Goal: Task Accomplishment & Management: Complete application form

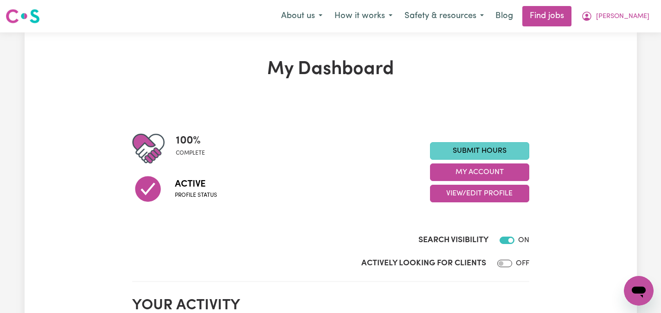
click at [475, 147] on link "Submit Hours" at bounding box center [479, 151] width 99 height 18
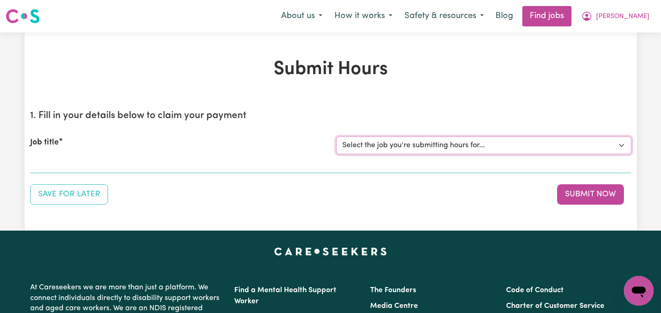
click at [621, 143] on select "Select the job you're submitting hours for... [[PERSON_NAME]] Care worker neede…" at bounding box center [483, 146] width 295 height 18
select select "14435"
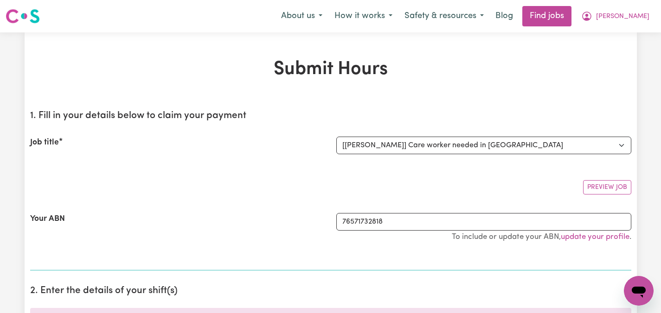
click at [165, 194] on div "Preview Job" at bounding box center [330, 184] width 601 height 22
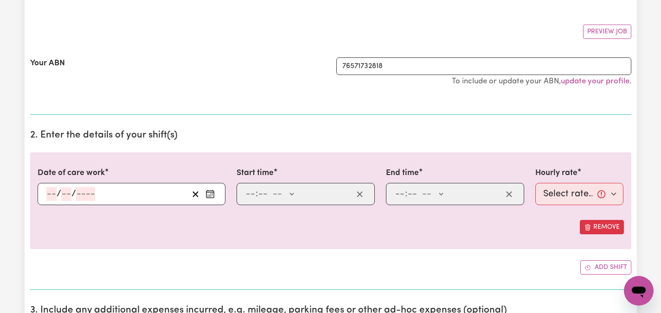
scroll to position [167, 0]
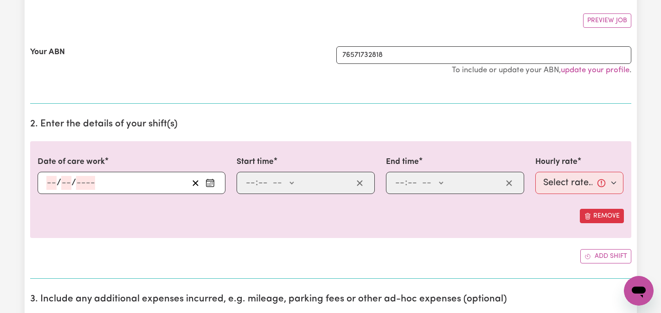
click at [212, 179] on icon "Enter the date of care work" at bounding box center [209, 182] width 9 height 9
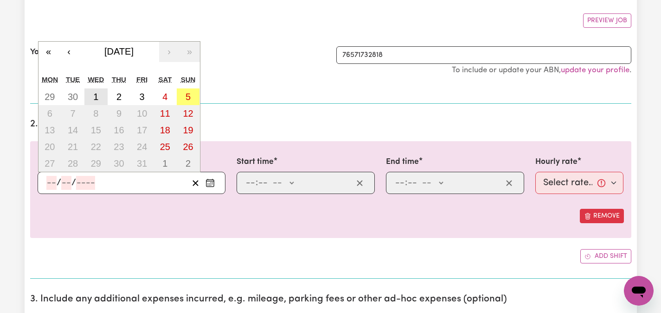
click at [95, 96] on abbr "1" at bounding box center [95, 97] width 5 height 10
type input "2025-10-01"
type input "1"
type input "10"
type input "2025"
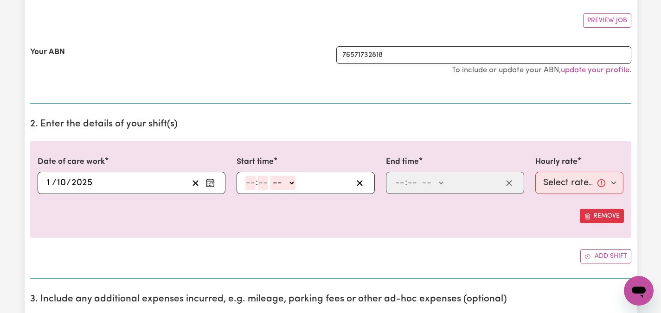
click at [292, 185] on select "-- AM PM" at bounding box center [282, 183] width 25 height 14
select select "am"
click at [251, 182] on input "number" at bounding box center [250, 183] width 10 height 14
type input "9"
type input "09:00"
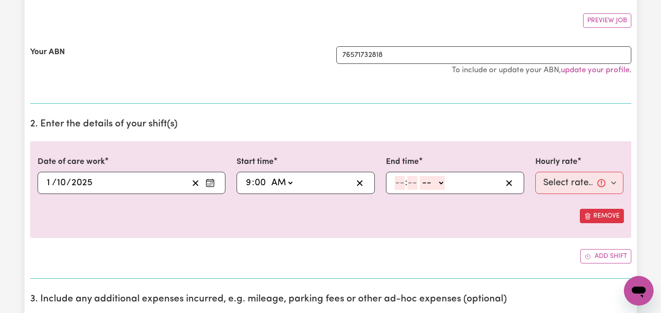
type input "00"
click at [399, 185] on input "number" at bounding box center [400, 183] width 10 height 14
type input "12"
type input "00"
click at [445, 185] on select "-- AM PM" at bounding box center [433, 183] width 25 height 14
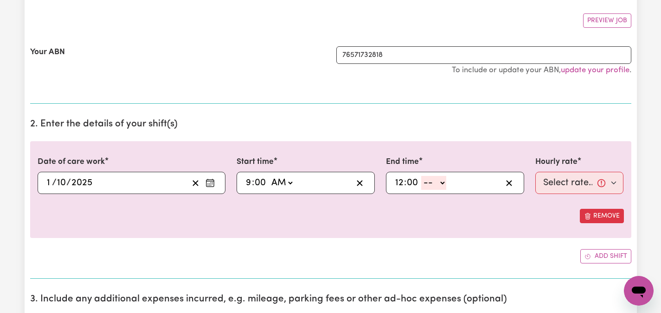
select select "pm"
type input "12:00"
type input "0"
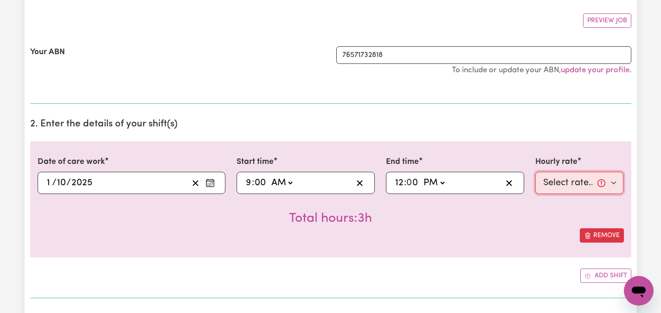
click at [580, 181] on select "Select rate... $55.00 (Weekday)" at bounding box center [579, 183] width 89 height 22
select select "55-Weekday"
click at [539, 231] on div "Remove" at bounding box center [331, 236] width 586 height 14
click at [537, 255] on div "Date of care work 2025-10-01 1 / 10 / 2025 « ‹ October 2025 › » Mon Tue Wed Thu…" at bounding box center [330, 199] width 601 height 116
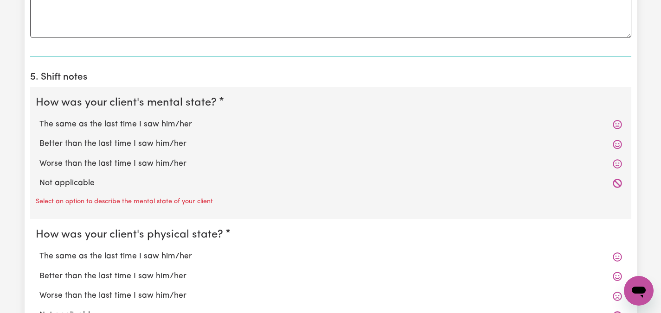
scroll to position [649, 0]
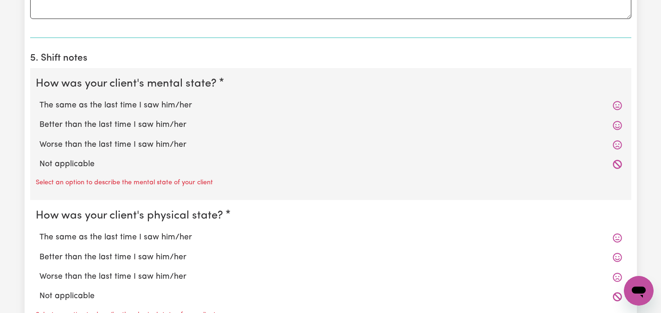
click at [154, 106] on label "The same as the last time I saw him/her" at bounding box center [330, 106] width 582 height 12
click at [39, 100] on input "The same as the last time I saw him/her" at bounding box center [39, 99] width 0 height 0
radio input "true"
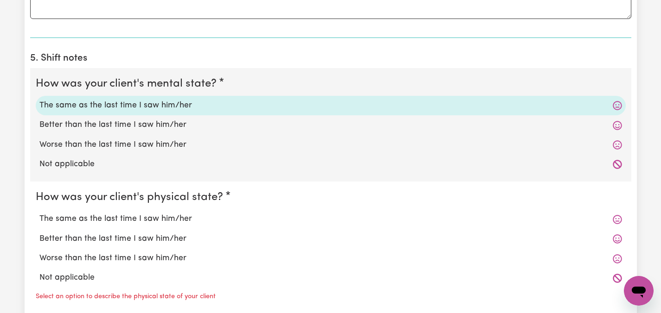
click at [123, 222] on label "The same as the last time I saw him/her" at bounding box center [330, 219] width 582 height 12
click at [39, 213] on input "The same as the last time I saw him/her" at bounding box center [39, 213] width 0 height 0
radio input "true"
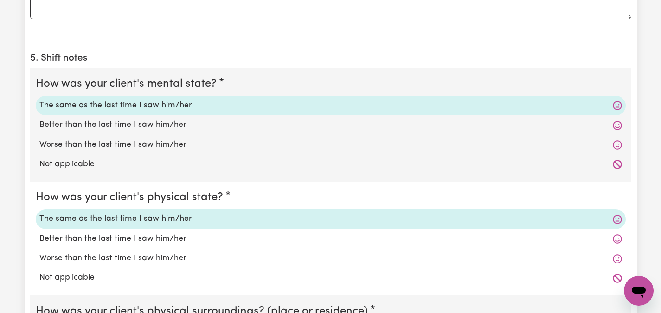
click at [39, 233] on input "Better than the last time I saw him/her" at bounding box center [39, 233] width 0 height 0
radio input "true"
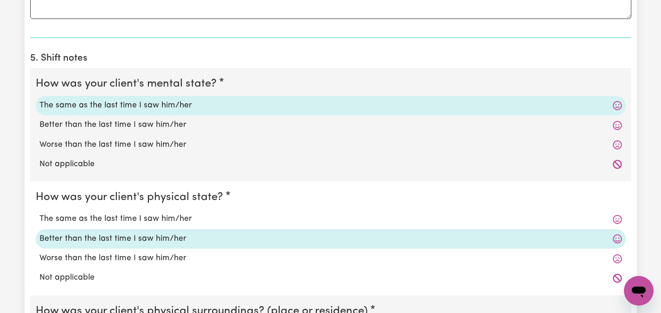
click at [39, 252] on input "Worse than the last time I saw him/her" at bounding box center [39, 252] width 0 height 0
radio input "true"
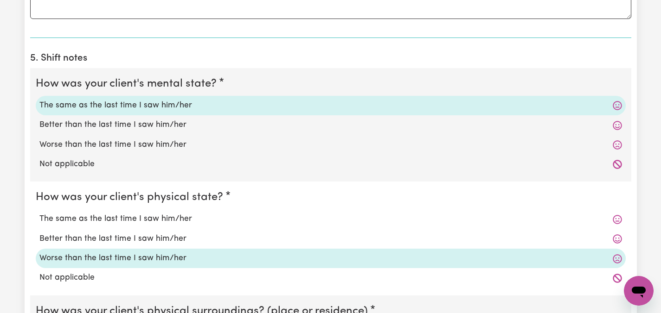
click at [39, 272] on input "Not applicable" at bounding box center [39, 272] width 0 height 0
radio input "true"
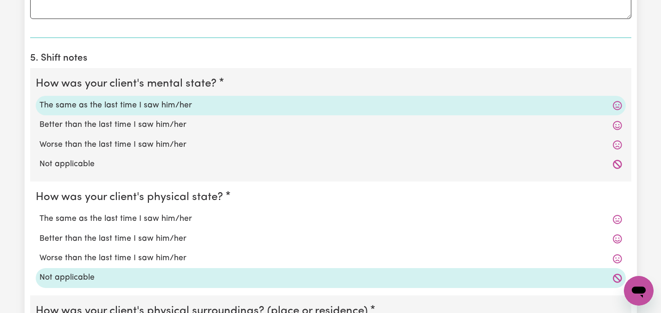
click at [39, 213] on input "The same as the last time I saw him/her" at bounding box center [39, 213] width 0 height 0
radio input "true"
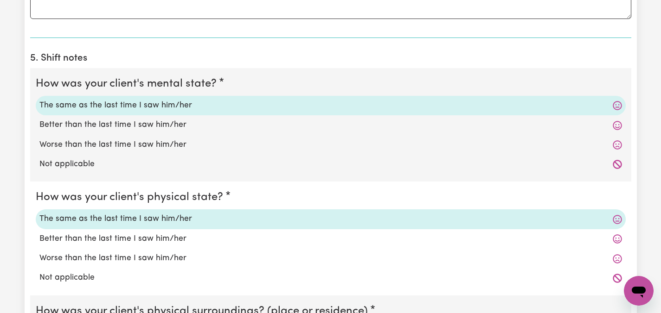
click at [323, 260] on label "Worse than the last time I saw him/her" at bounding box center [330, 259] width 582 height 12
click at [39, 253] on input "Worse than the last time I saw him/her" at bounding box center [39, 252] width 0 height 0
radio input "true"
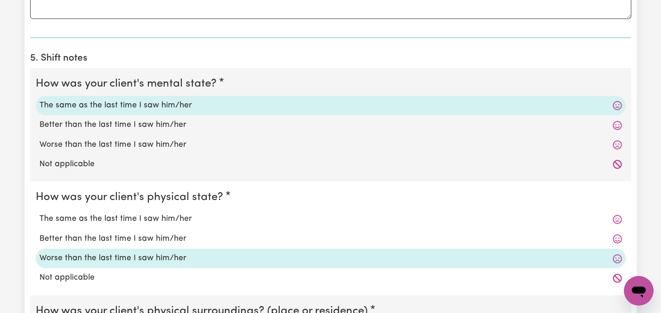
click at [264, 217] on label "The same as the last time I saw him/her" at bounding box center [330, 219] width 582 height 12
click at [39, 213] on input "The same as the last time I saw him/her" at bounding box center [39, 213] width 0 height 0
radio input "true"
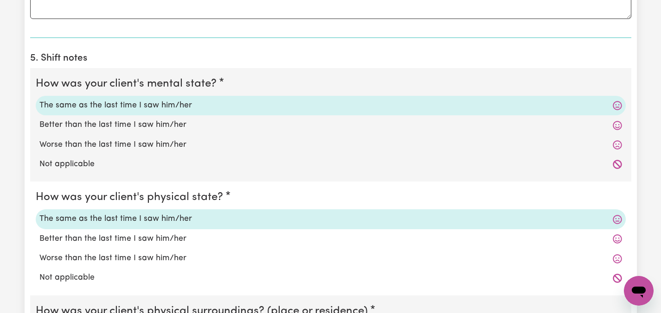
click at [16, 264] on div "Submit Hours 1. Fill in your details below to claim your payment Job title Sele…" at bounding box center [330, 11] width 661 height 1256
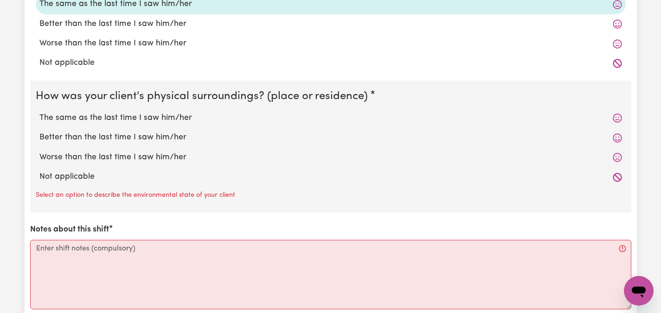
scroll to position [872, 0]
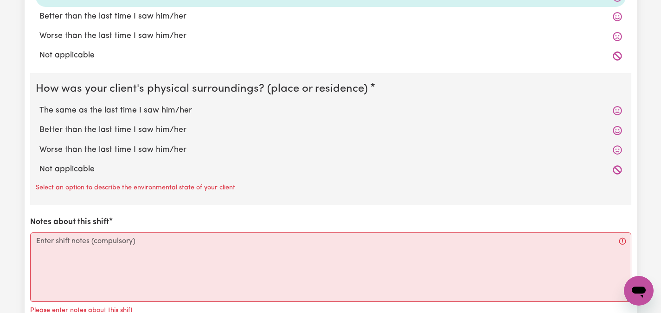
click at [135, 111] on label "The same as the last time I saw him/her" at bounding box center [330, 111] width 582 height 12
click at [39, 105] on input "The same as the last time I saw him/her" at bounding box center [39, 104] width 0 height 0
radio input "true"
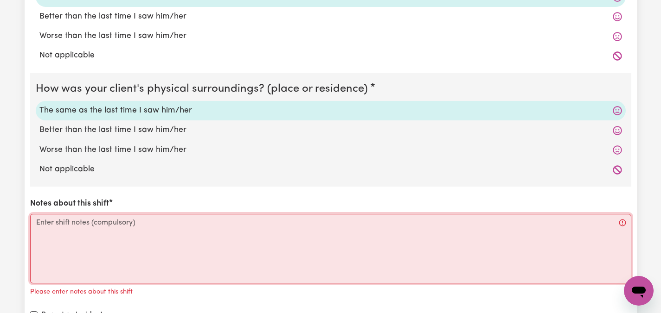
click at [82, 233] on textarea "Notes about this shift" at bounding box center [330, 249] width 601 height 70
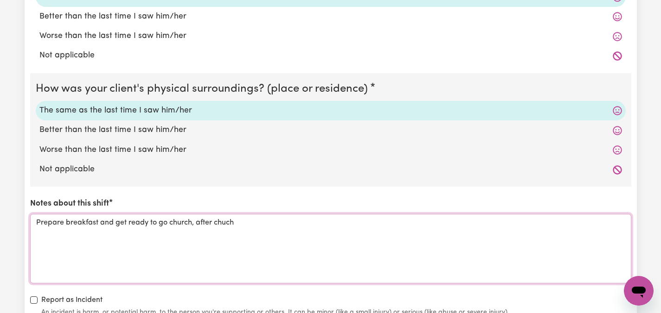
click at [225, 226] on textarea "Prepare breakfast and get ready to go church, after chuch" at bounding box center [330, 249] width 601 height 70
click at [218, 223] on textarea "Prepare breakfast and get ready to go church, after chuch" at bounding box center [330, 249] width 601 height 70
click at [226, 223] on textarea "Prepare breakfast and get ready to go church, after chuch" at bounding box center [330, 249] width 601 height 70
click at [254, 222] on textarea "Prepare breakfast and get ready to go church, after church" at bounding box center [330, 249] width 601 height 70
click at [292, 222] on textarea "Prepare breakfast and get ready to go church, after church go home and hve lunch" at bounding box center [330, 249] width 601 height 70
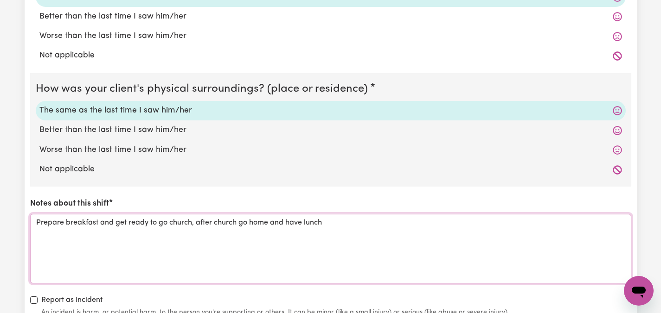
click at [329, 225] on textarea "Prepare breakfast and get ready to go church, after church go home and have lun…" at bounding box center [330, 249] width 601 height 70
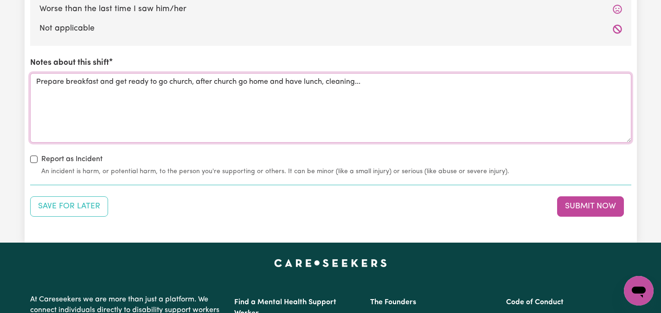
scroll to position [1005, 0]
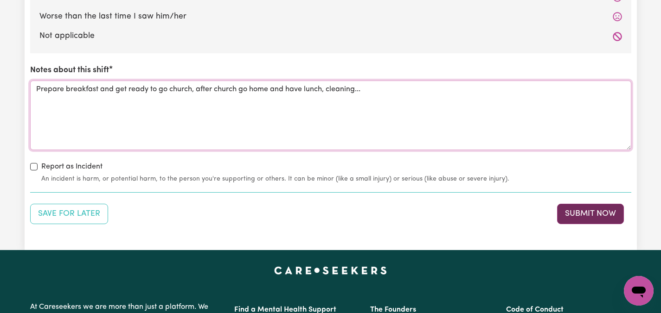
type textarea "Prepare breakfast and get ready to go church, after church go home and have lun…"
click at [596, 210] on button "Submit Now" at bounding box center [590, 214] width 67 height 20
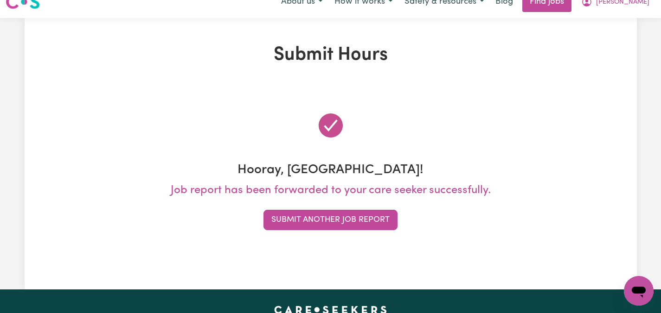
scroll to position [0, 0]
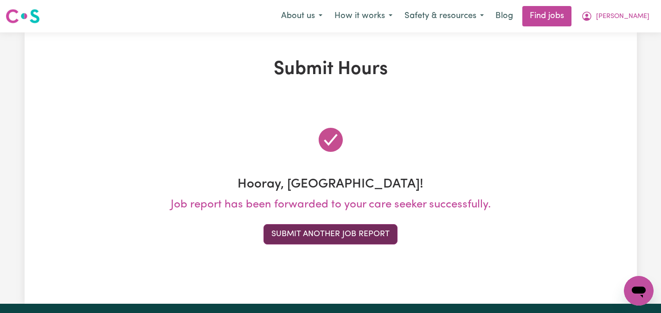
click at [350, 235] on button "Submit Another Job Report" at bounding box center [330, 234] width 134 height 20
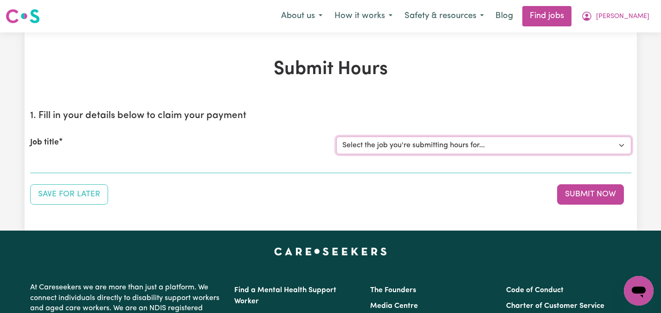
click at [622, 144] on select "Select the job you're submitting hours for... [[PERSON_NAME]] Care worker neede…" at bounding box center [483, 146] width 295 height 18
select select "14434"
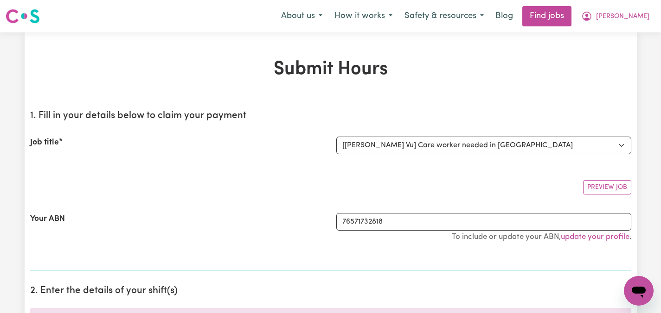
click at [266, 213] on div "Your ABN" at bounding box center [178, 232] width 306 height 38
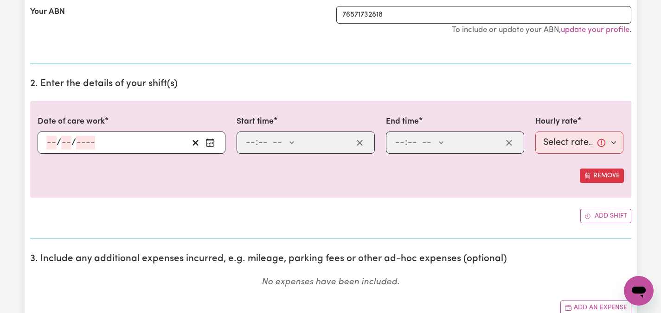
scroll to position [223, 0]
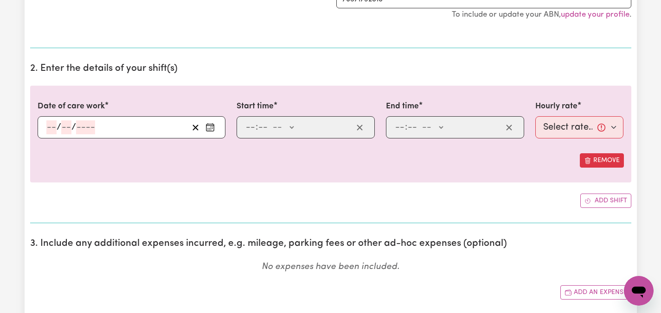
click at [215, 129] on button "Enter the date of care work" at bounding box center [210, 128] width 15 height 14
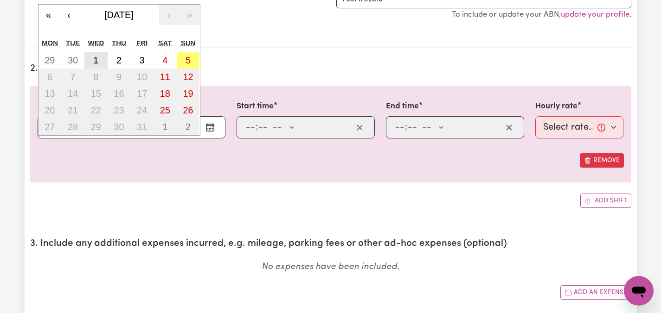
click at [94, 57] on abbr "1" at bounding box center [95, 60] width 5 height 10
type input "2025-10-01"
type input "1"
type input "10"
type input "2025"
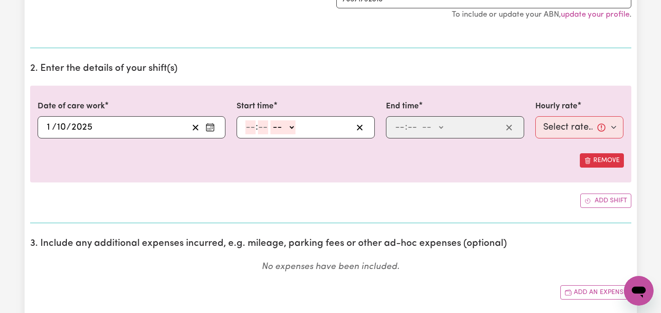
click at [252, 123] on input "number" at bounding box center [250, 128] width 10 height 14
type input "12"
type input "00"
click at [293, 129] on select "-- AM PM" at bounding box center [284, 128] width 25 height 14
select select "pm"
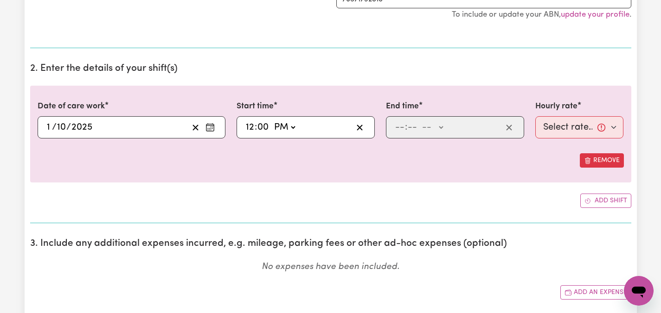
type input "12:00"
type input "0"
click at [398, 127] on input "number" at bounding box center [400, 128] width 10 height 14
type input "3"
type input "00"
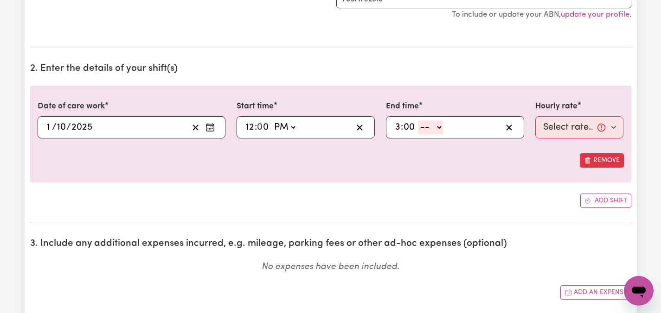
click at [439, 126] on select "-- AM PM" at bounding box center [430, 128] width 25 height 14
select select "pm"
type input "15:00"
type input "0"
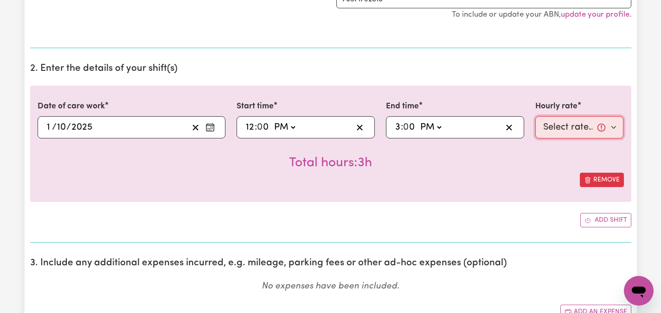
click at [575, 126] on select "Select rate... $55.00 (Weekday)" at bounding box center [579, 127] width 89 height 22
select select "55-Weekday"
click at [515, 166] on div "Total hours: 3h" at bounding box center [331, 156] width 586 height 34
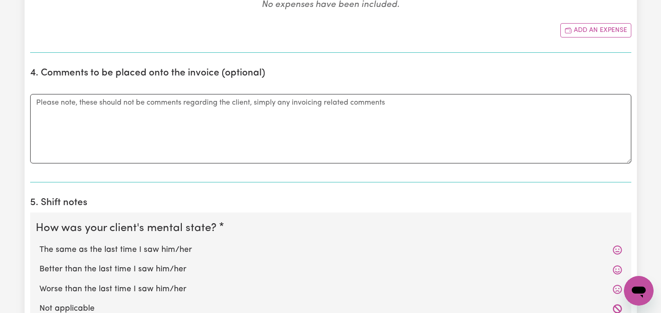
scroll to position [519, 0]
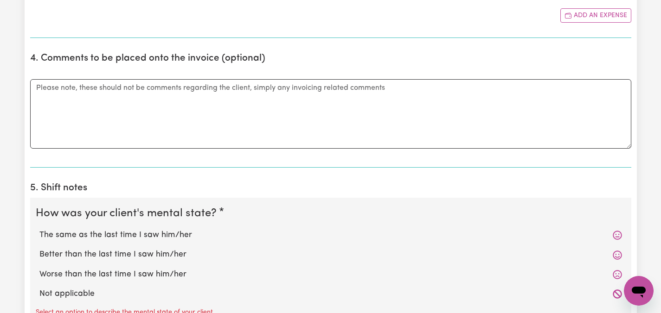
click at [141, 233] on label "The same as the last time I saw him/her" at bounding box center [330, 235] width 582 height 12
click at [39, 229] on input "The same as the last time I saw him/her" at bounding box center [39, 229] width 0 height 0
radio input "true"
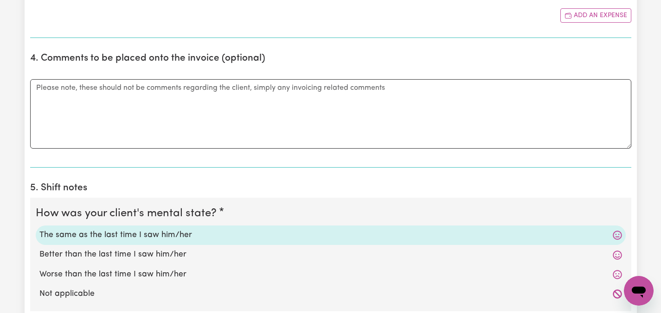
click at [10, 227] on div "Submit Hours 1. Fill in your details below to claim your payment Job title Sele…" at bounding box center [330, 150] width 661 height 1275
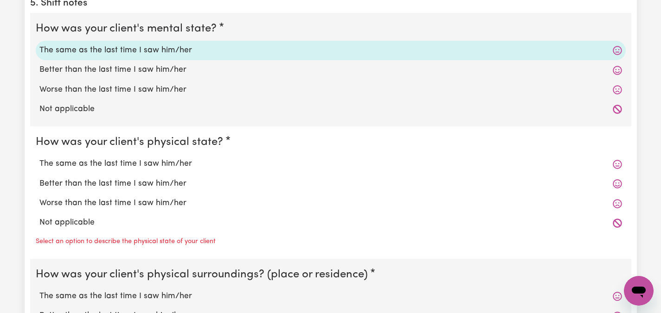
scroll to position [705, 0]
click at [97, 163] on label "The same as the last time I saw him/her" at bounding box center [330, 164] width 582 height 12
click at [39, 158] on input "The same as the last time I saw him/her" at bounding box center [39, 157] width 0 height 0
radio input "true"
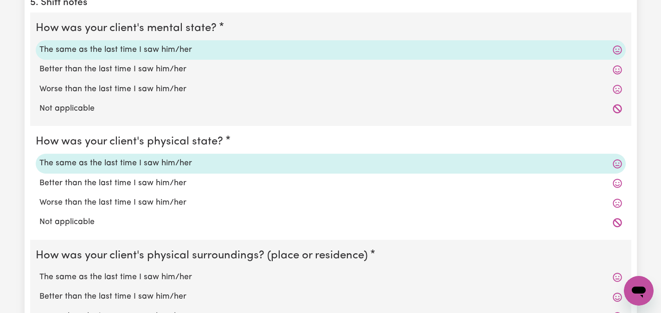
click at [69, 277] on label "The same as the last time I saw him/her" at bounding box center [330, 278] width 582 height 12
click at [39, 272] on input "The same as the last time I saw him/her" at bounding box center [39, 271] width 0 height 0
radio input "true"
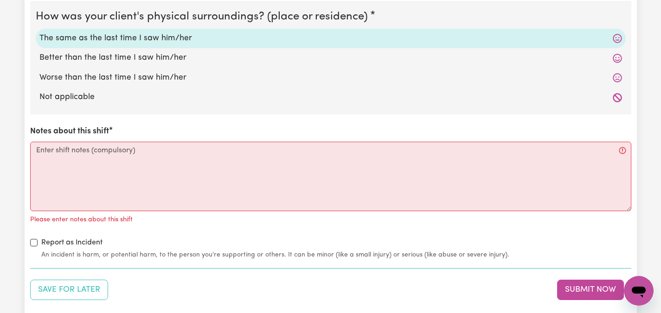
scroll to position [946, 0]
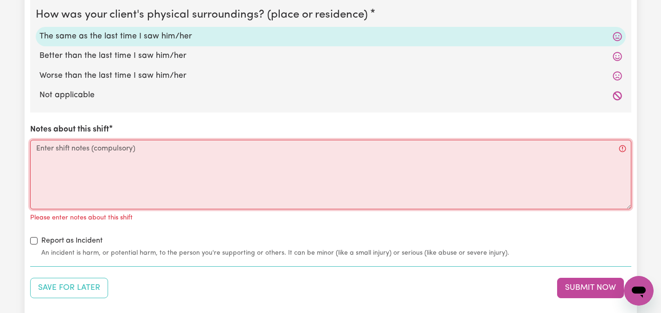
click at [78, 171] on textarea "Notes about this shift" at bounding box center [330, 175] width 601 height 70
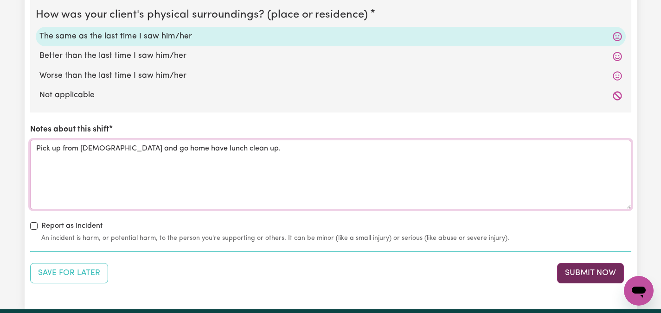
type textarea "Pick up from church and go home have lunch clean up."
click at [589, 277] on button "Submit Now" at bounding box center [590, 273] width 67 height 20
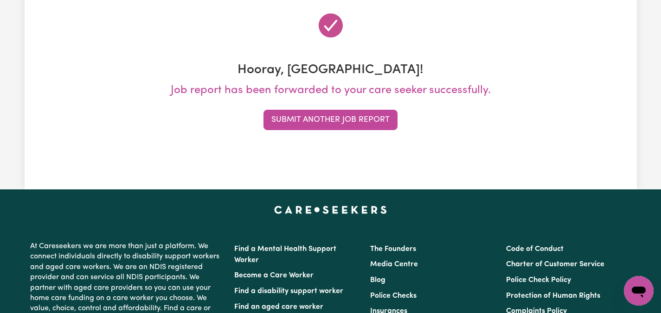
scroll to position [0, 0]
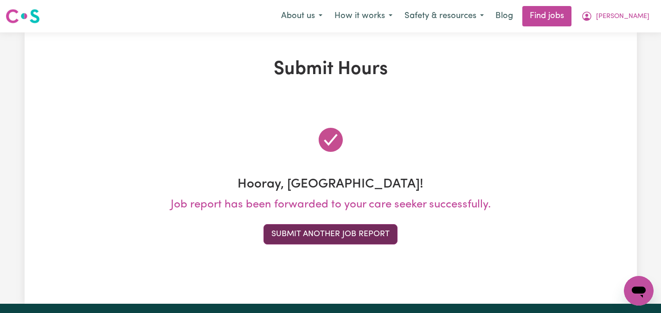
click at [317, 239] on button "Submit Another Job Report" at bounding box center [330, 234] width 134 height 20
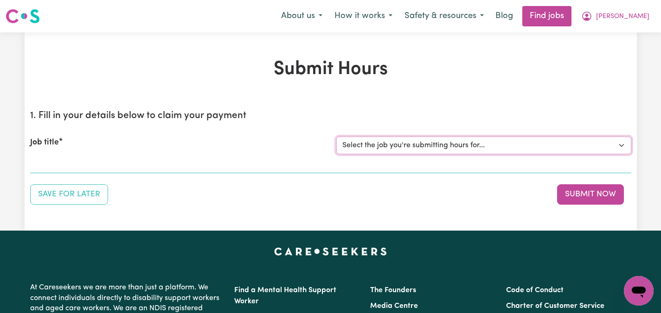
click at [623, 141] on select "Select the job you're submitting hours for... [[PERSON_NAME]] Care worker neede…" at bounding box center [483, 146] width 295 height 18
select select "2686"
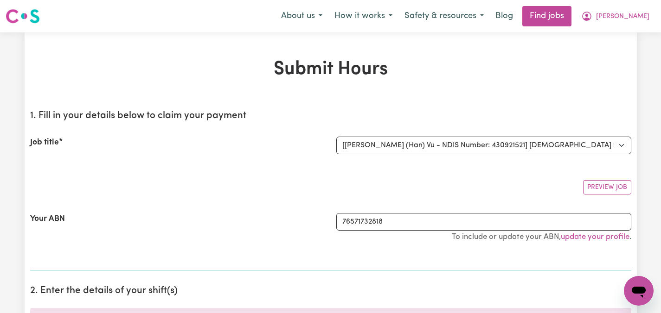
click at [210, 223] on div "Your ABN" at bounding box center [178, 232] width 306 height 38
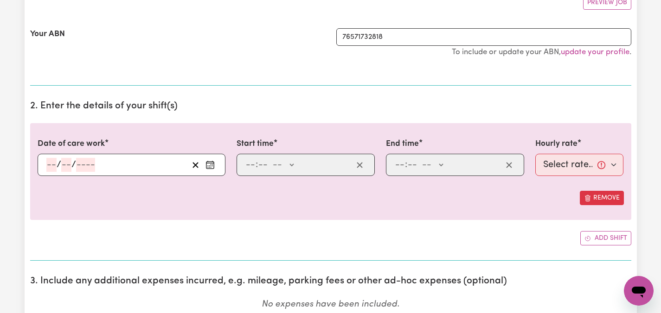
scroll to position [204, 0]
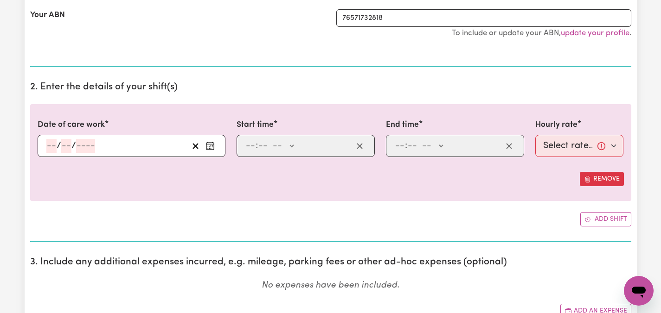
click at [213, 144] on icon "Enter the date of care work" at bounding box center [209, 144] width 7 height 0
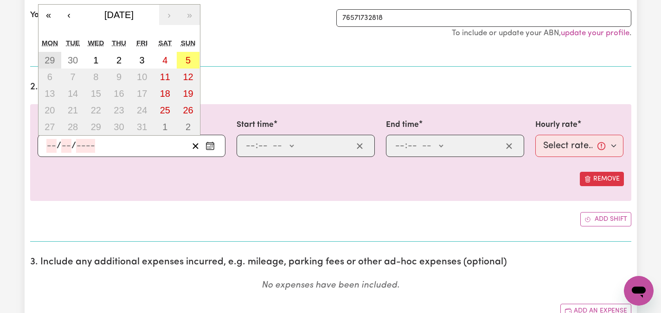
click at [52, 57] on abbr "29" at bounding box center [50, 60] width 10 height 10
type input "[DATE]"
type input "29"
type input "9"
type input "2025"
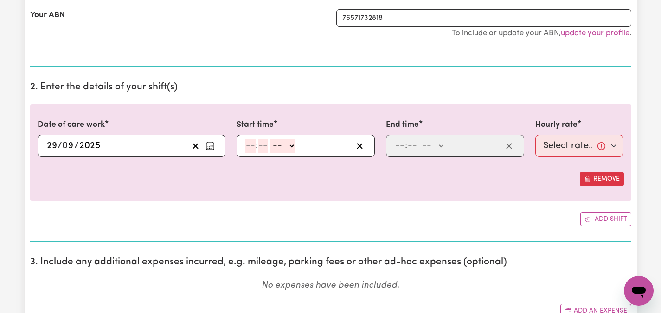
click at [248, 147] on input "number" at bounding box center [250, 146] width 10 height 14
type input "7"
type input "30"
click at [290, 146] on select "-- AM PM" at bounding box center [280, 146] width 25 height 14
select select "am"
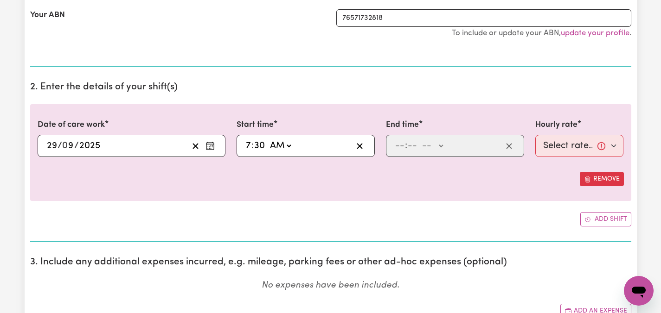
type input "07:30"
click at [398, 143] on input "number" at bounding box center [400, 146] width 10 height 14
type input "6"
type input "30"
click at [256, 143] on input "30" at bounding box center [260, 146] width 12 height 14
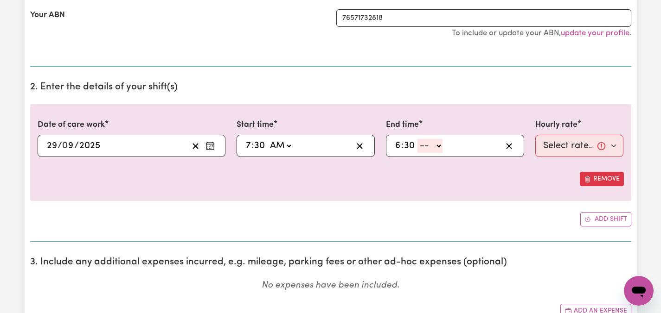
type input "07:00"
type input "00"
click at [439, 144] on select "-- AM PM" at bounding box center [429, 146] width 25 height 14
select select "pm"
type input "18:30"
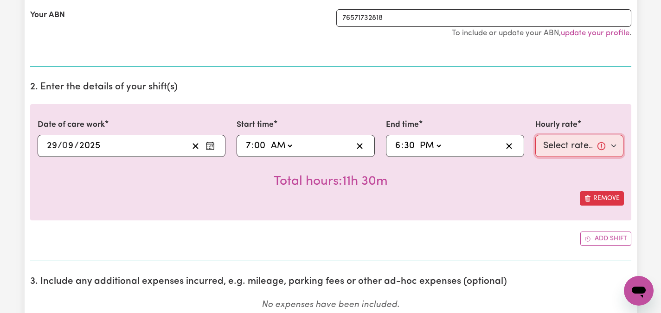
click at [576, 144] on select "Select rate... $47.97 (Weekday) $70.82 (Saturday) $87.96 (Sunday) $87.96 (Publi…" at bounding box center [579, 146] width 89 height 22
select select "47.97-Weekday"
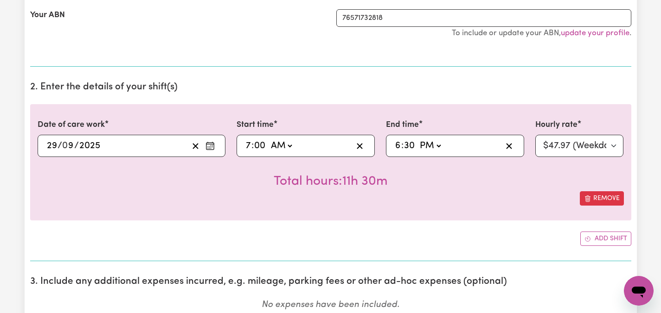
click at [490, 238] on div "Add shift" at bounding box center [330, 239] width 601 height 14
click at [599, 234] on button "Add shift" at bounding box center [605, 239] width 51 height 14
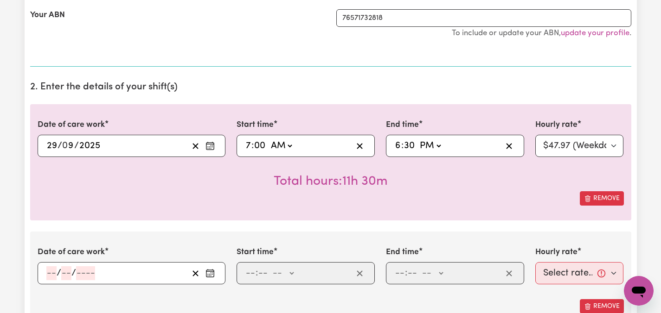
click at [465, 235] on div "Date of care work / / Start time : -- AM PM End time : -- AM PM Hourly rate Sel…" at bounding box center [330, 280] width 601 height 97
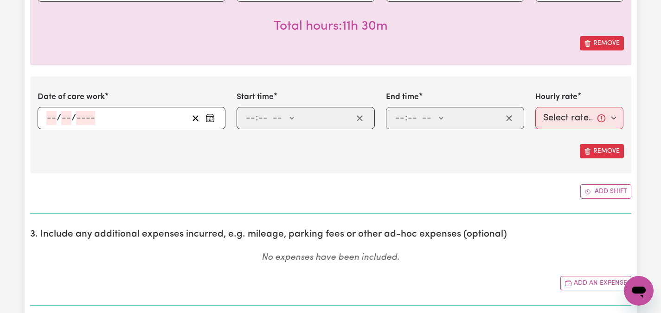
scroll to position [371, 0]
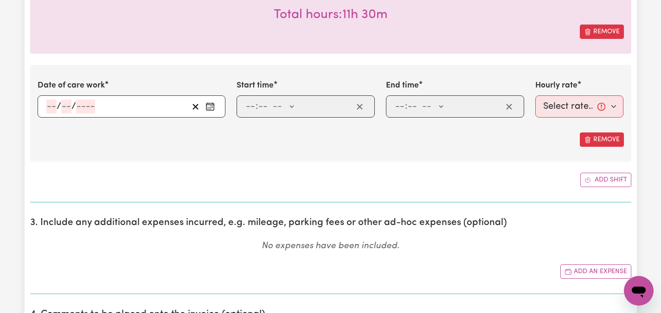
click at [207, 105] on icon "Enter the date of care work" at bounding box center [209, 106] width 9 height 9
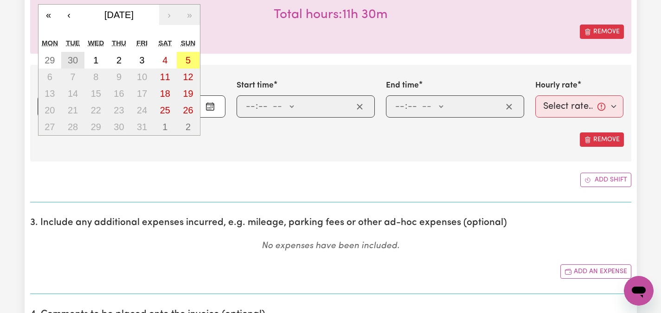
click at [65, 57] on button "30" at bounding box center [72, 60] width 23 height 17
type input "[DATE]"
type input "30"
type input "9"
type input "2025"
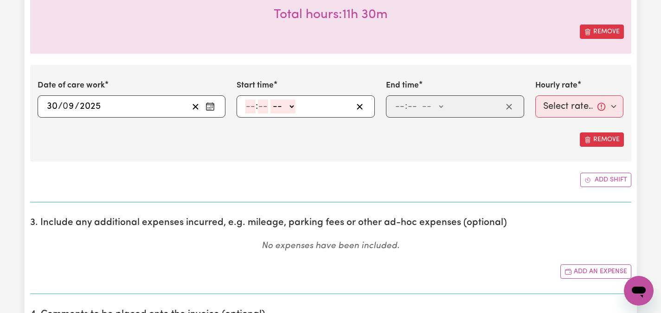
click at [251, 110] on input "number" at bounding box center [250, 107] width 10 height 14
type input "2"
type input "00"
click at [290, 107] on select "-- AM PM" at bounding box center [280, 107] width 25 height 14
select select "pm"
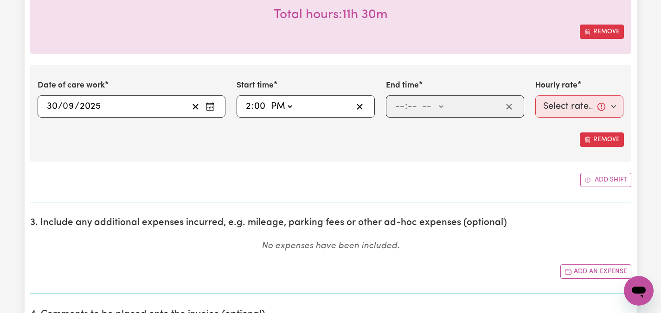
type input "14:00"
type input "0"
click at [402, 103] on input "number" at bounding box center [400, 107] width 10 height 14
type input "9"
type input "00"
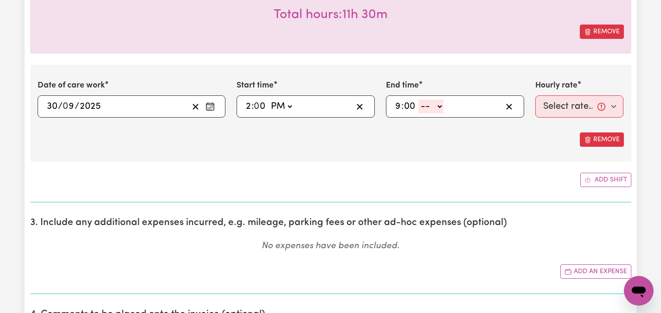
click at [440, 105] on select "-- AM PM" at bounding box center [430, 107] width 25 height 14
select select "pm"
type input "21:00"
type input "0"
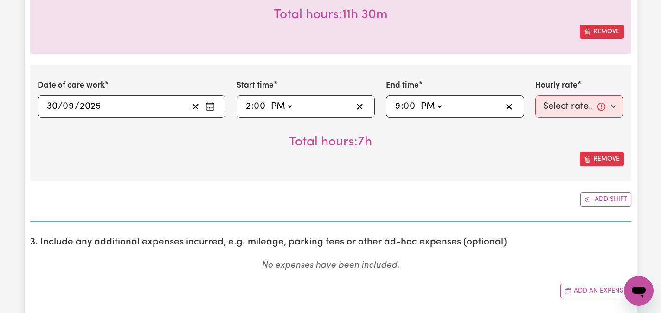
click at [399, 106] on input "9" at bounding box center [398, 107] width 6 height 14
type input "20:00"
type input "8"
click at [588, 107] on select "Select rate... $47.97 (Weekday) $70.82 (Saturday) $87.96 (Sunday) $87.96 (Publi…" at bounding box center [579, 107] width 89 height 22
select select "47.97-Weekday"
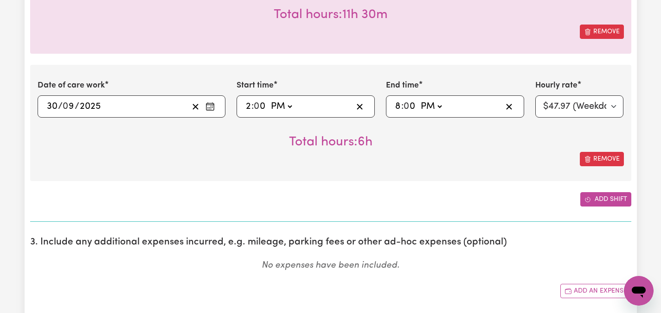
click at [595, 196] on button "Add shift" at bounding box center [605, 199] width 51 height 14
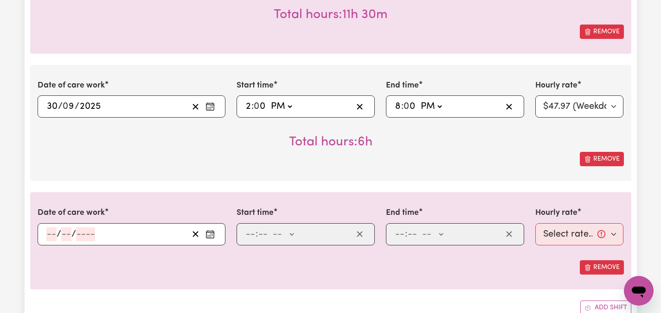
click at [207, 232] on icon "Enter the date of care work" at bounding box center [209, 234] width 9 height 9
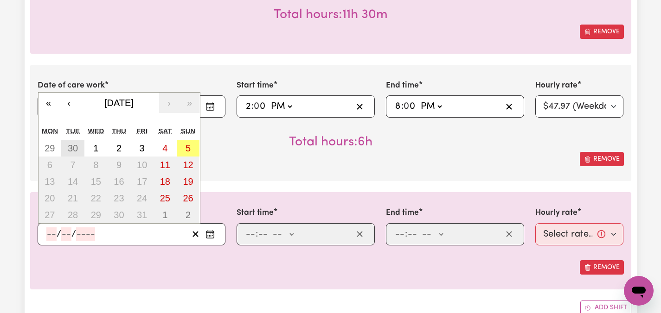
click at [76, 151] on abbr "30" at bounding box center [73, 148] width 10 height 10
type input "[DATE]"
type input "30"
type input "9"
type input "2025"
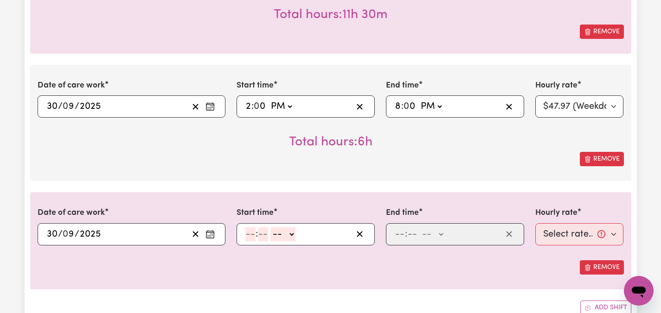
click at [253, 238] on input "number" at bounding box center [250, 235] width 10 height 14
type input "8"
type input "00"
click at [289, 231] on select "-- AM PM" at bounding box center [281, 235] width 25 height 14
select select "pm"
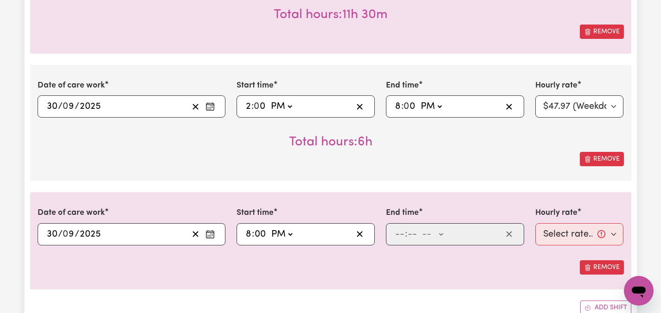
type input "20:00"
type input "0"
click at [397, 229] on input "number" at bounding box center [400, 235] width 10 height 14
type input "9"
type input "00"
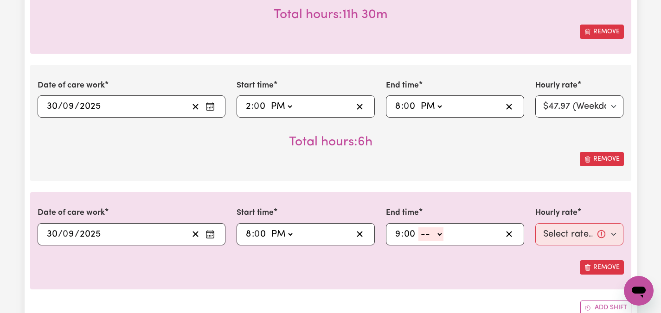
click at [442, 233] on select "-- AM PM" at bounding box center [430, 235] width 25 height 14
select select "pm"
type input "21:00"
type input "0"
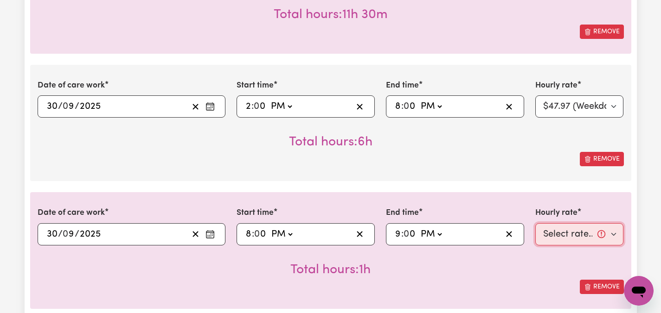
click at [554, 233] on select "Select rate... $47.97 (Weekday) $70.82 (Saturday) $87.96 (Sunday) $87.96 (Publi…" at bounding box center [579, 234] width 89 height 22
select select "50.05-EveningCare"
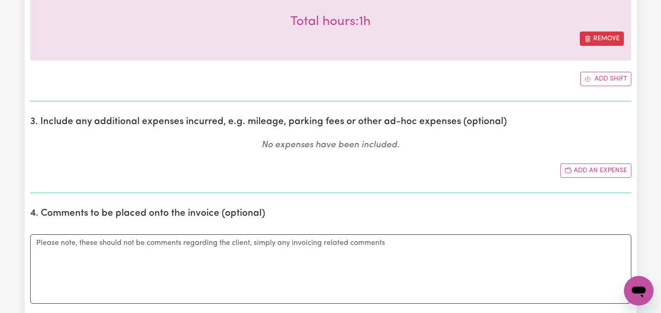
scroll to position [631, 0]
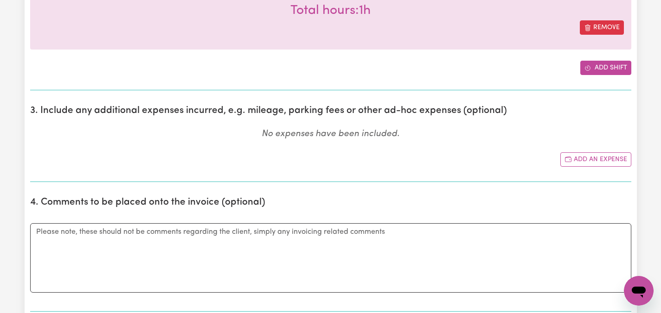
click at [618, 64] on button "Add shift" at bounding box center [605, 68] width 51 height 14
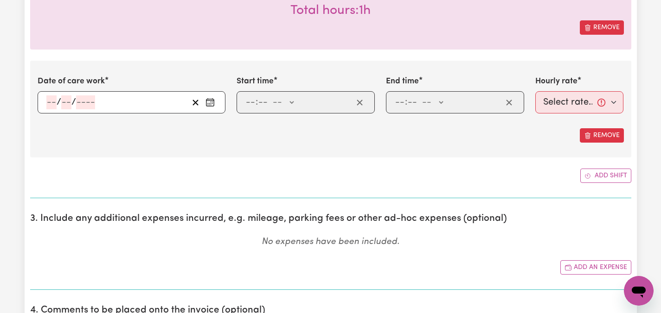
click at [211, 104] on icon "Enter the date of care work" at bounding box center [209, 102] width 9 height 9
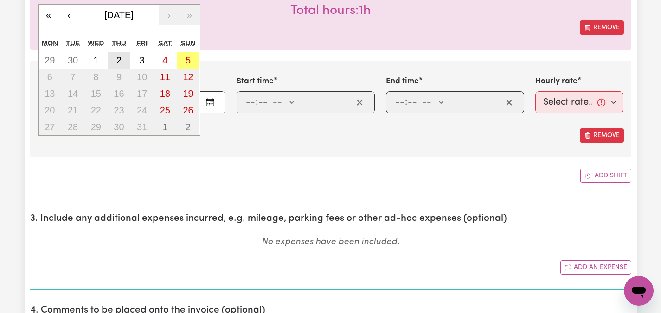
click at [119, 57] on abbr "2" at bounding box center [118, 60] width 5 height 10
type input "[DATE]"
type input "2"
type input "10"
type input "2025"
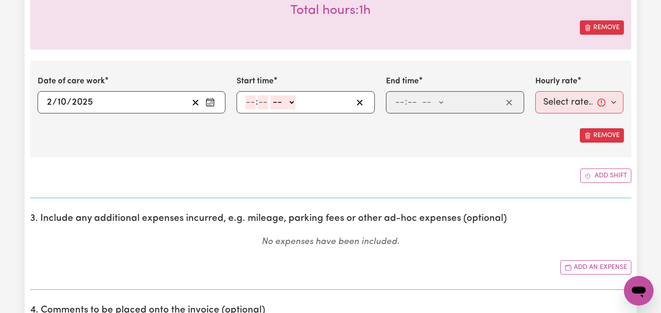
click at [250, 104] on input "number" at bounding box center [250, 103] width 10 height 14
type input "7"
type input "00"
click at [291, 103] on select "-- AM PM" at bounding box center [280, 103] width 25 height 14
select select "am"
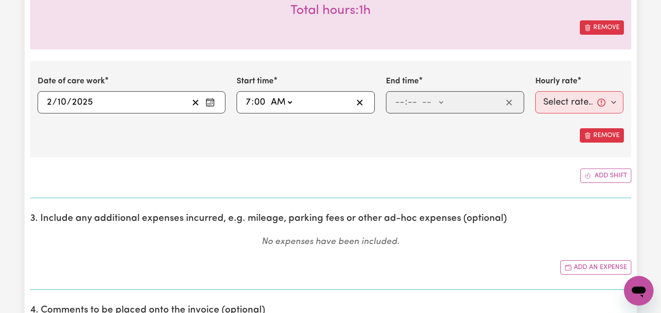
type input "07:00"
type input "0"
click at [397, 102] on input "number" at bounding box center [400, 103] width 10 height 14
type input "2"
type input "00"
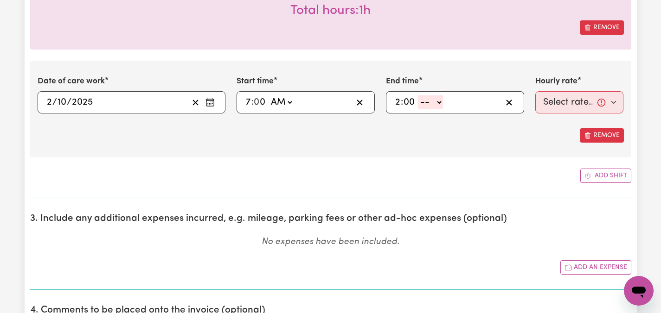
click at [440, 101] on select "-- AM PM" at bounding box center [430, 103] width 25 height 14
select select "pm"
type input "14:00"
type input "0"
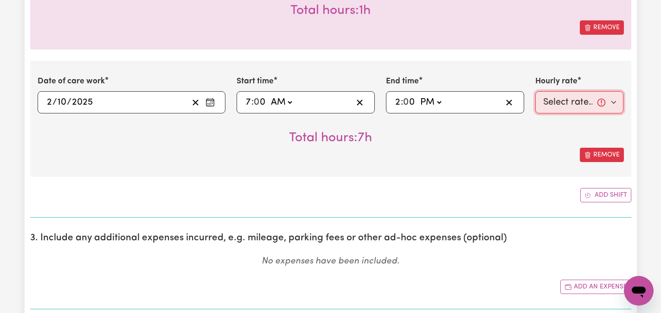
click at [580, 102] on select "Select rate... $47.97 (Weekday) $70.82 (Saturday) $87.96 (Sunday) $87.96 (Publi…" at bounding box center [579, 102] width 89 height 22
select select "47.97-Weekday"
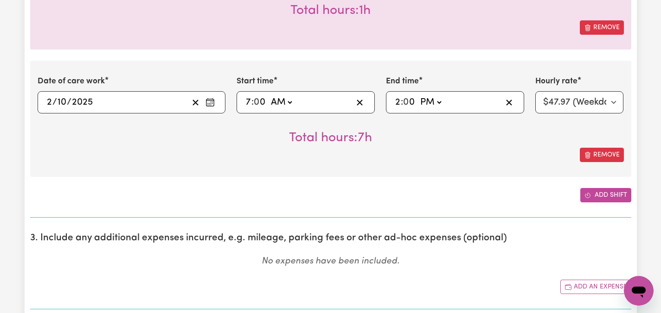
click at [597, 189] on button "Add shift" at bounding box center [605, 195] width 51 height 14
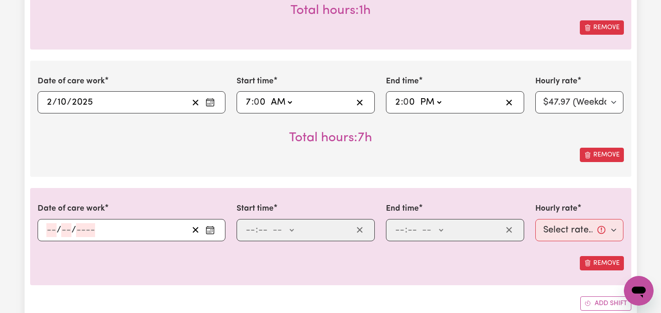
click at [211, 231] on icon "Enter the date of care work" at bounding box center [209, 230] width 9 height 9
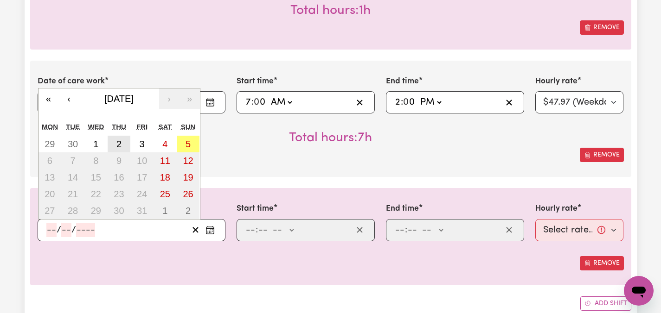
click at [118, 143] on abbr "2" at bounding box center [118, 144] width 5 height 10
type input "[DATE]"
type input "2"
type input "10"
type input "2025"
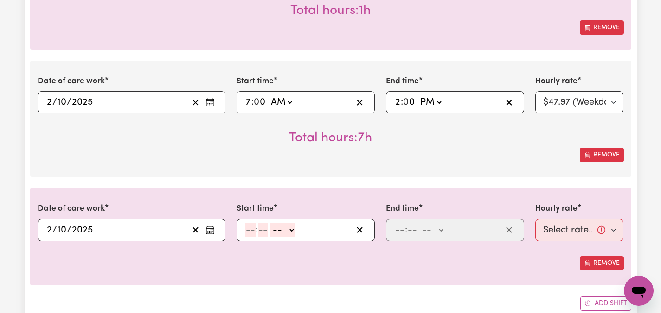
click at [248, 232] on input "number" at bounding box center [250, 230] width 10 height 14
type input "6"
type input "00"
click at [291, 228] on select "-- AM PM" at bounding box center [281, 230] width 25 height 14
select select "pm"
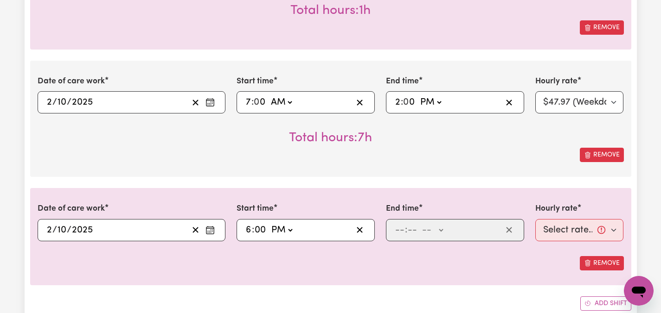
type input "18:00"
type input "0"
click at [398, 233] on input "number" at bounding box center [400, 230] width 10 height 14
type input "8"
type input "00"
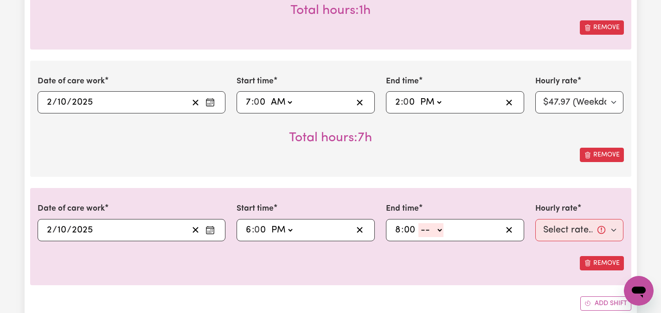
click at [440, 228] on select "-- AM PM" at bounding box center [430, 230] width 25 height 14
select select "pm"
type input "20:00"
type input "0"
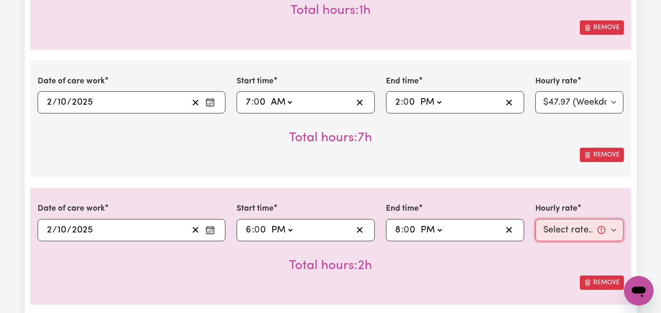
click at [612, 230] on select "Select rate... $47.97 (Weekday) $70.82 (Saturday) $87.96 (Sunday) $87.96 (Publi…" at bounding box center [579, 230] width 89 height 22
select select "47.97-Weekday"
click at [540, 262] on div "Total hours: 2h" at bounding box center [331, 259] width 586 height 34
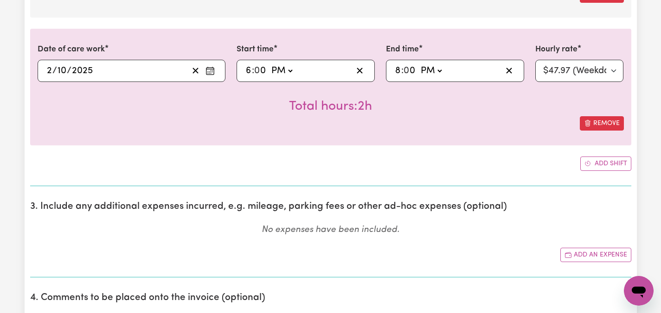
scroll to position [797, 0]
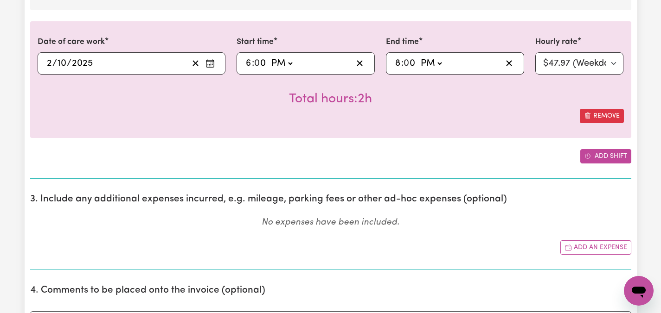
click at [596, 154] on button "Add shift" at bounding box center [605, 156] width 51 height 14
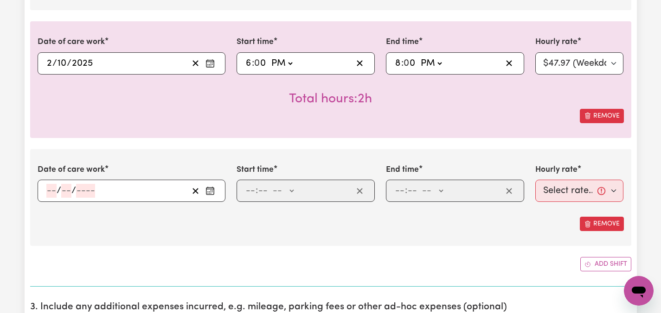
click at [212, 191] on icon "Enter the date of care work" at bounding box center [209, 190] width 9 height 9
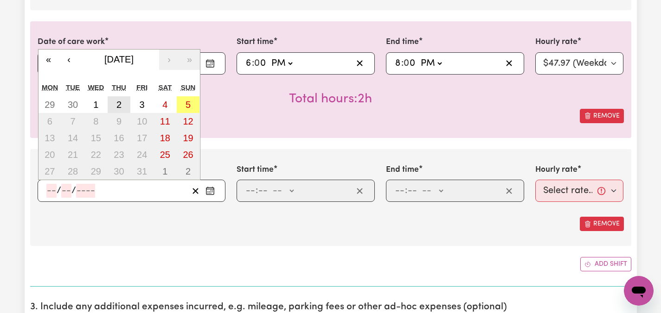
click at [120, 104] on abbr "2" at bounding box center [118, 105] width 5 height 10
type input "[DATE]"
type input "2"
type input "10"
type input "2025"
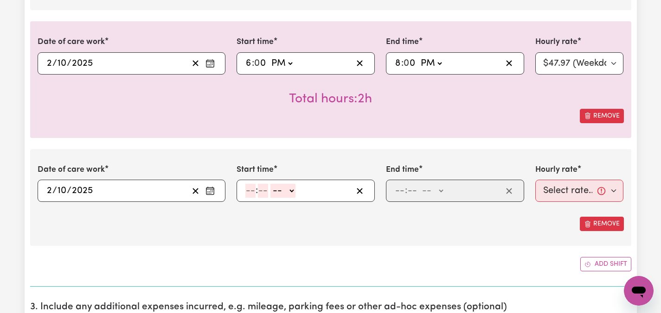
click at [250, 192] on input "number" at bounding box center [250, 191] width 10 height 14
type input "8"
type input "00"
click at [291, 191] on select "-- AM PM" at bounding box center [281, 191] width 25 height 14
select select "pm"
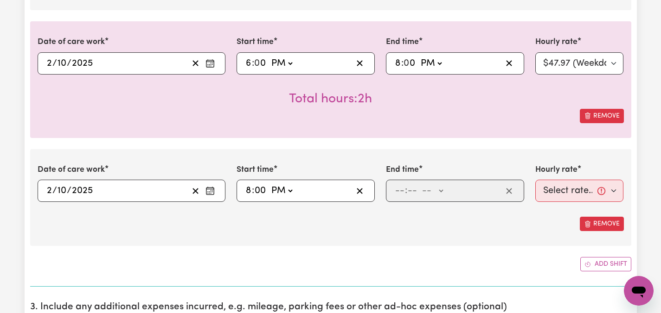
type input "20:00"
type input "0"
click at [400, 191] on input "number" at bounding box center [400, 191] width 10 height 14
type input "10"
type input "00"
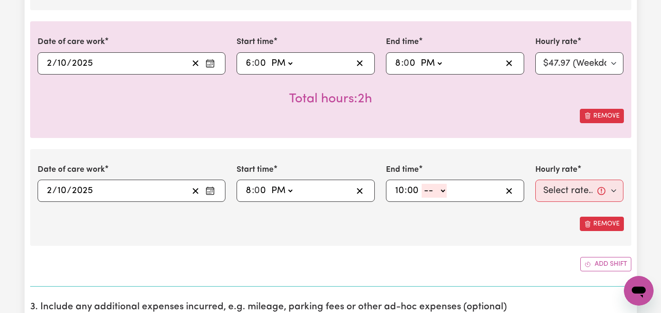
click at [446, 190] on select "-- AM PM" at bounding box center [433, 191] width 25 height 14
select select "pm"
type input "22:00"
type input "0"
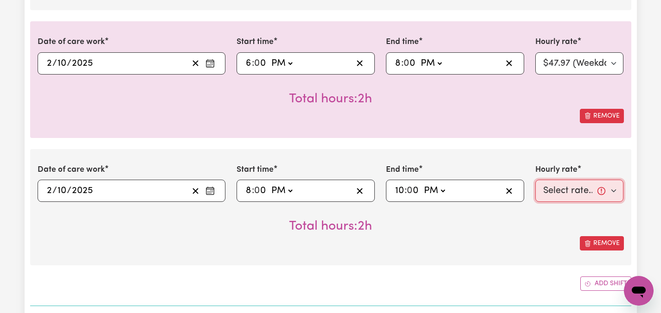
click at [616, 191] on select "Select rate... $47.97 (Weekday) $70.82 (Saturday) $87.96 (Sunday) $87.96 (Publi…" at bounding box center [579, 191] width 89 height 22
select select "50.05-EveningCare"
click at [543, 242] on div "Remove" at bounding box center [331, 243] width 586 height 14
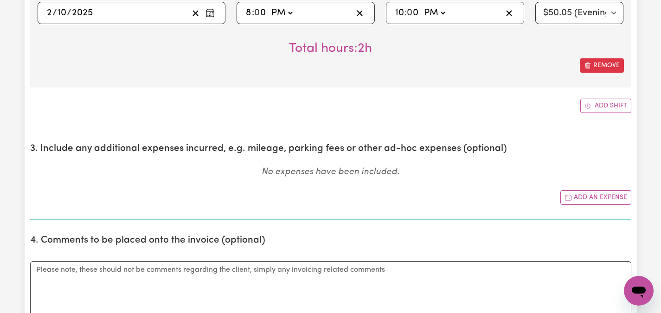
scroll to position [983, 0]
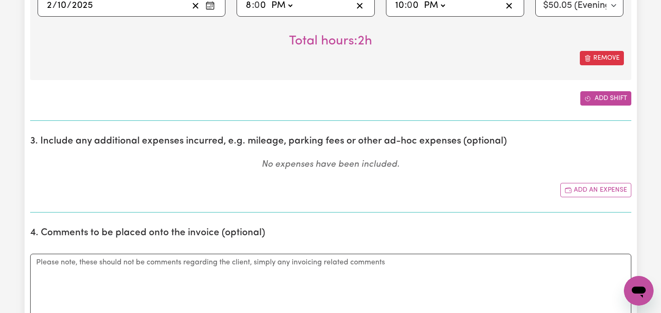
click at [604, 98] on button "Add shift" at bounding box center [605, 98] width 51 height 14
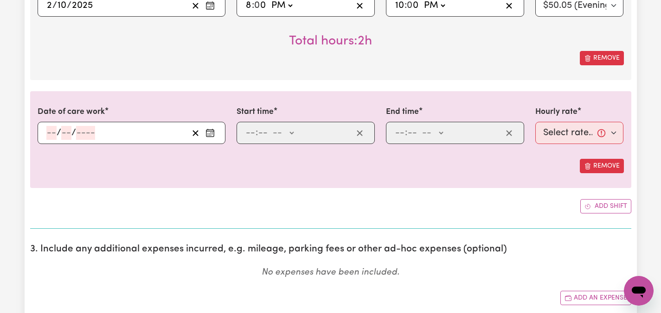
click at [207, 134] on icon "Enter the date of care work" at bounding box center [209, 132] width 9 height 9
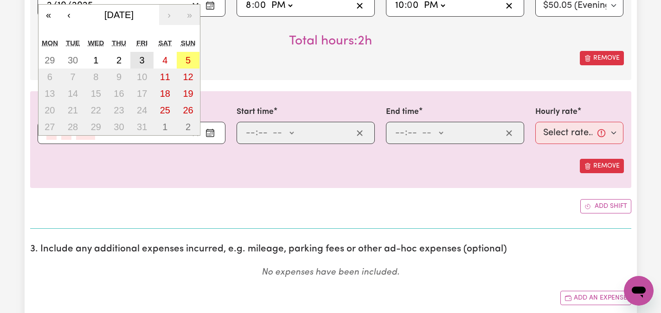
click at [146, 60] on button "3" at bounding box center [141, 60] width 23 height 17
type input "[DATE]"
type input "3"
type input "10"
type input "2025"
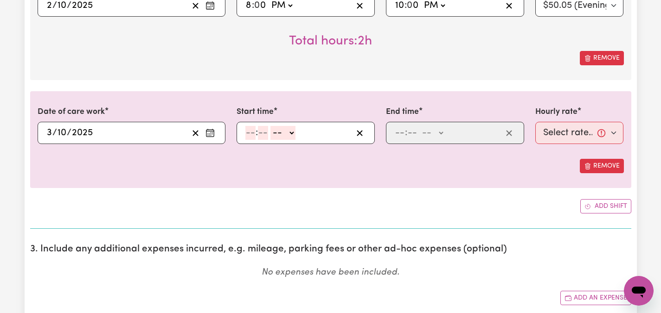
click at [246, 126] on input "number" at bounding box center [250, 133] width 10 height 14
type input "2"
type input "00"
click at [287, 132] on select "-- AM PM" at bounding box center [280, 133] width 25 height 14
select select "pm"
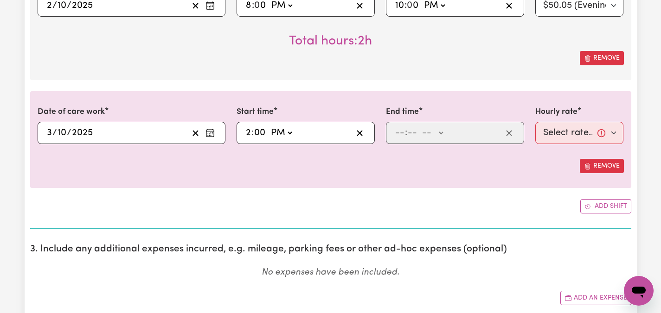
type input "14:00"
type input "0"
click at [396, 133] on input "number" at bounding box center [400, 133] width 10 height 14
type input "8"
type input "00"
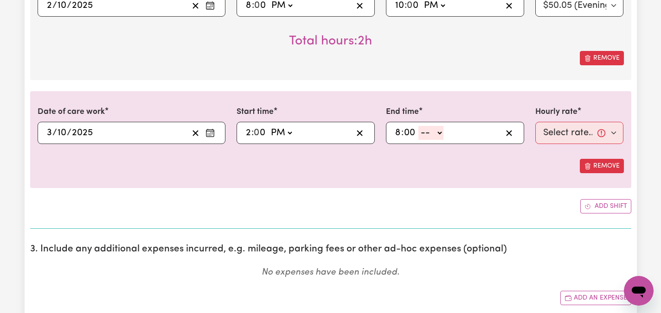
click at [440, 132] on select "-- AM PM" at bounding box center [430, 133] width 25 height 14
select select "pm"
type input "20:00"
type input "0"
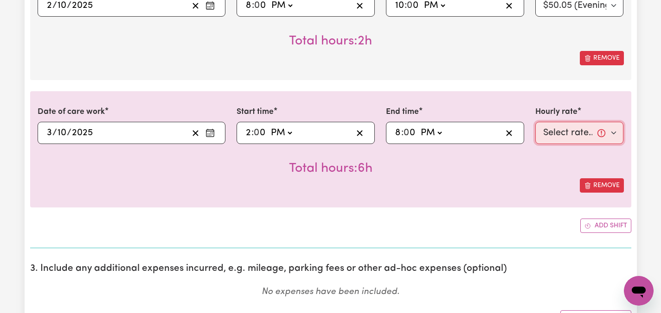
click at [612, 134] on select "Select rate... $47.97 (Weekday) $70.82 (Saturday) $87.96 (Sunday) $87.96 (Publi…" at bounding box center [579, 133] width 89 height 22
select select "47.97-Weekday"
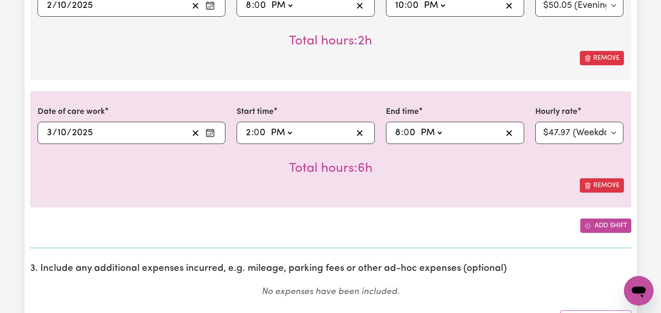
click at [605, 228] on button "Add shift" at bounding box center [605, 226] width 51 height 14
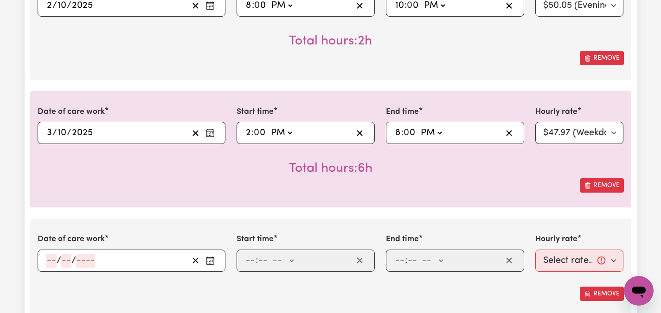
click at [211, 261] on icon "Enter the date of care work" at bounding box center [209, 260] width 9 height 9
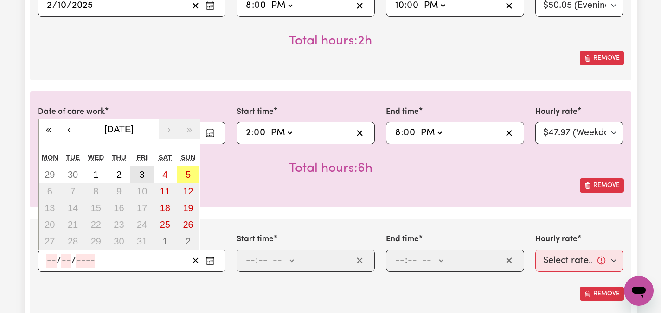
click at [141, 174] on abbr "3" at bounding box center [142, 175] width 5 height 10
type input "[DATE]"
type input "3"
type input "10"
type input "2025"
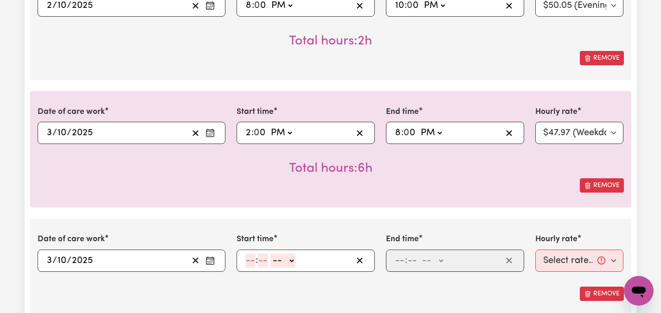
click at [249, 265] on input "number" at bounding box center [250, 261] width 10 height 14
type input "8"
type input "00"
click at [293, 257] on select "-- AM PM" at bounding box center [281, 261] width 25 height 14
select select "pm"
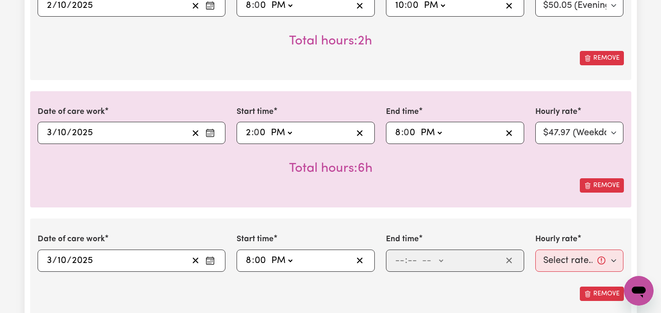
type input "20:00"
type input "0"
click at [397, 259] on input "number" at bounding box center [400, 261] width 10 height 14
type input "10"
type input "00"
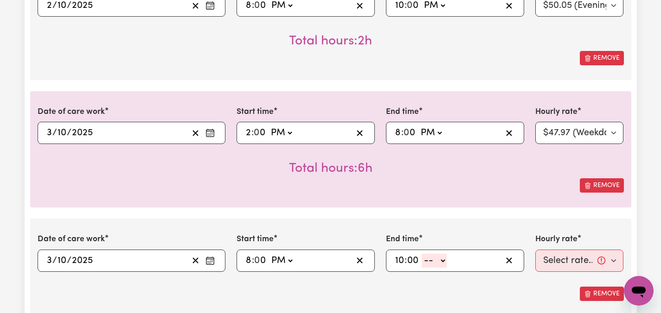
click at [446, 260] on select "-- AM PM" at bounding box center [433, 261] width 25 height 14
select select "pm"
type input "22:00"
type input "0"
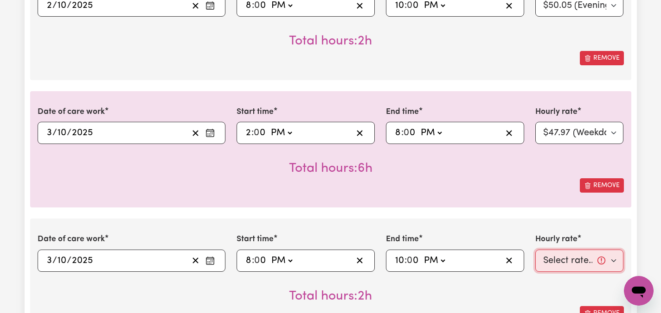
click at [615, 262] on select "Select rate... $47.97 (Weekday) $70.82 (Saturday) $87.96 (Sunday) $87.96 (Publi…" at bounding box center [579, 261] width 89 height 22
select select "50.05-EveningCare"
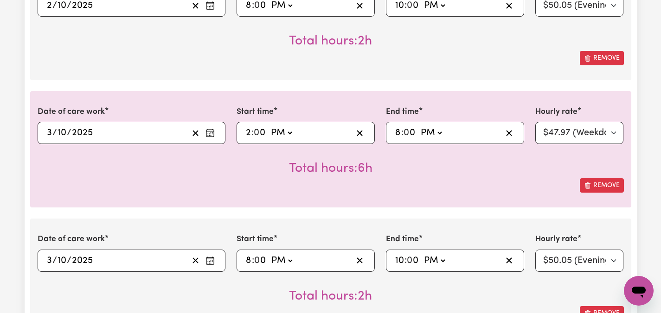
click at [644, 169] on div "Submit Hours 1. Fill in your details below to claim your payment Job title Sele…" at bounding box center [330, 143] width 661 height 2187
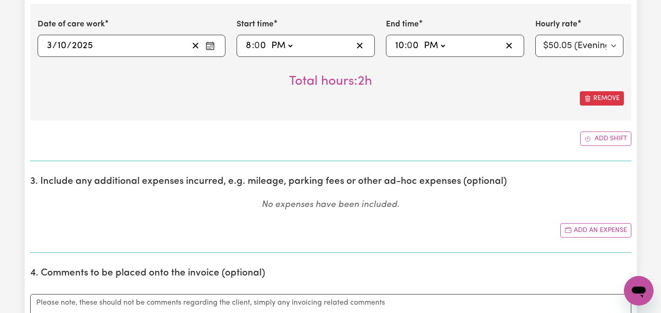
scroll to position [1205, 0]
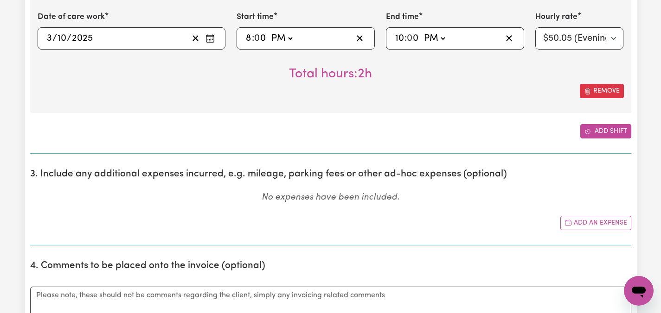
click at [611, 130] on button "Add shift" at bounding box center [605, 131] width 51 height 14
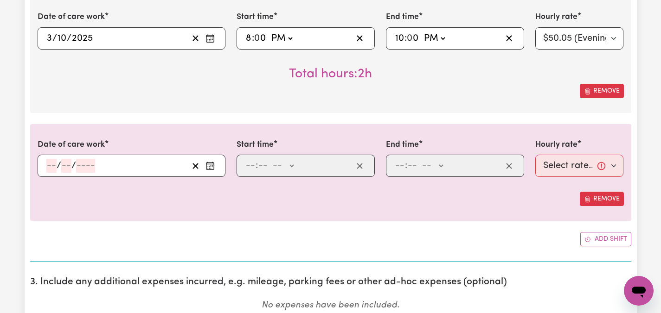
click at [212, 166] on icon "Enter the date of care work" at bounding box center [209, 165] width 9 height 9
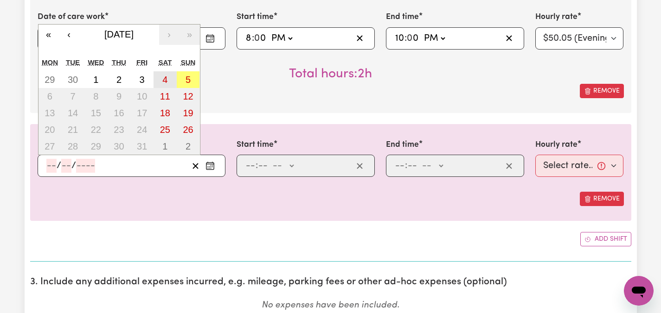
click at [165, 78] on abbr "4" at bounding box center [164, 80] width 5 height 10
type input "[DATE]"
type input "4"
type input "10"
type input "2025"
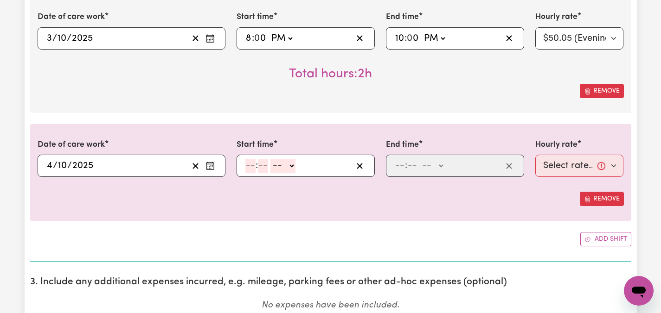
click at [247, 160] on input "number" at bounding box center [250, 166] width 10 height 14
type input "8"
type input "00"
click at [292, 166] on select "-- AM PM" at bounding box center [281, 166] width 25 height 14
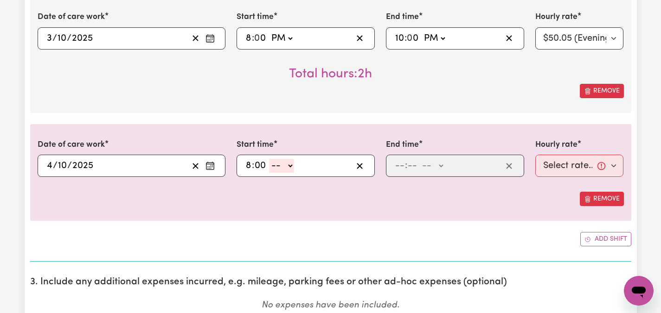
select select "am"
type input "08:00"
type input "0"
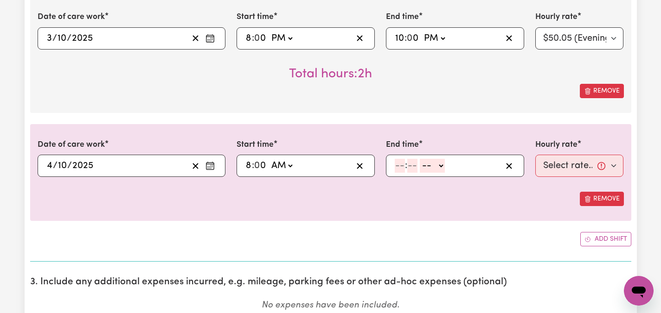
click at [398, 173] on div ": -- AM PM" at bounding box center [455, 166] width 138 height 22
click at [400, 167] on input "number" at bounding box center [400, 166] width 10 height 14
type input "10"
type input "0"
click at [443, 168] on select "-- AM PM" at bounding box center [433, 166] width 25 height 14
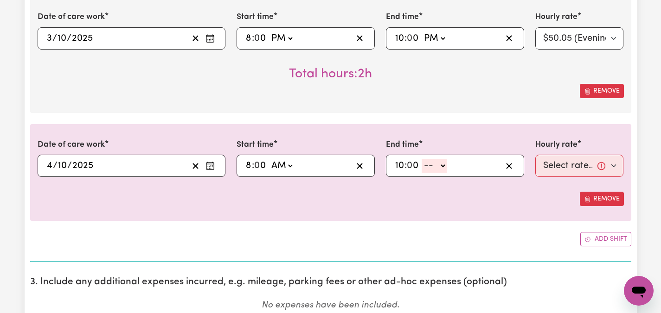
select select "pm"
type input "22:00"
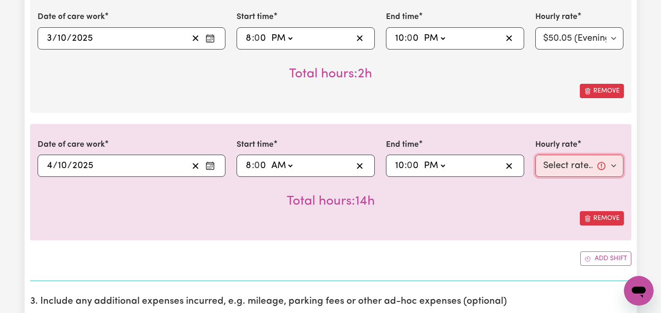
click at [618, 166] on select "Select rate... $47.97 (Weekday) $70.82 (Saturday) $87.96 (Sunday) $87.96 (Publi…" at bounding box center [579, 166] width 89 height 22
select select "70.82-[DATE]"
click at [535, 213] on div "Remove" at bounding box center [331, 218] width 586 height 14
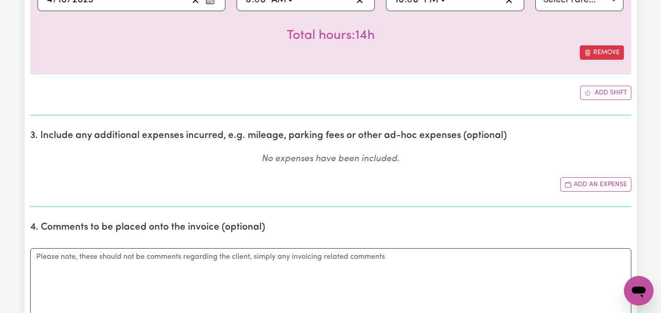
scroll to position [1391, 0]
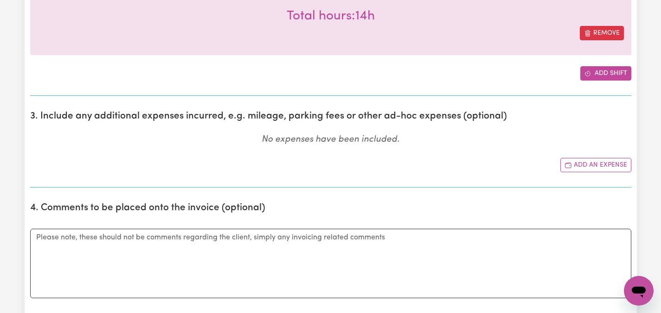
click at [603, 70] on button "Add shift" at bounding box center [605, 73] width 51 height 14
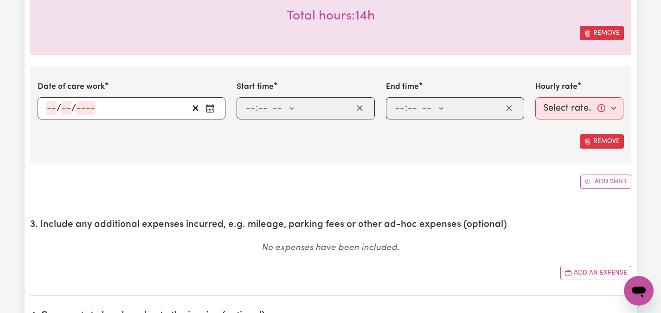
click at [209, 111] on icon "Enter the date of care work" at bounding box center [209, 108] width 9 height 9
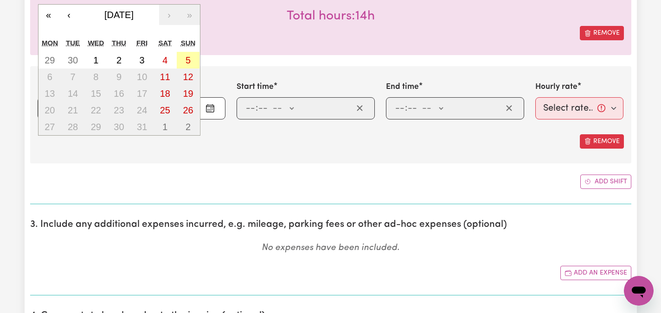
click at [187, 59] on abbr "5" at bounding box center [187, 60] width 5 height 10
type input "[DATE]"
type input "5"
type input "10"
type input "2025"
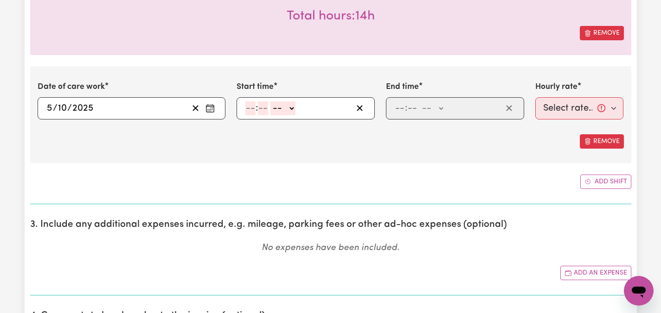
click at [251, 114] on input "number" at bounding box center [250, 109] width 10 height 14
type input "11"
type input "00"
click at [279, 107] on select "-- AM PM" at bounding box center [282, 109] width 25 height 14
select select "am"
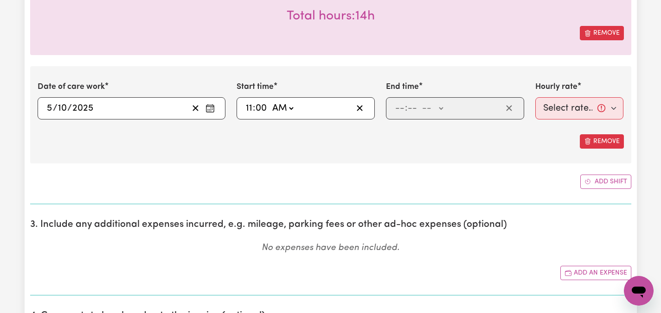
type input "11:00"
type input "0"
click at [403, 108] on input "number" at bounding box center [400, 109] width 10 height 14
type input "6"
type input "9"
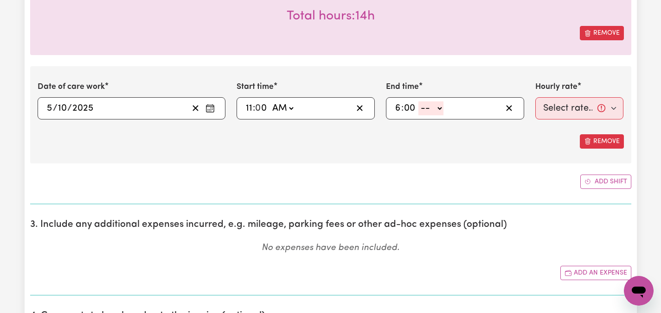
type input "00"
click at [439, 107] on select "-- AM PM" at bounding box center [430, 109] width 25 height 14
select select "pm"
type input "18:00"
type input "0"
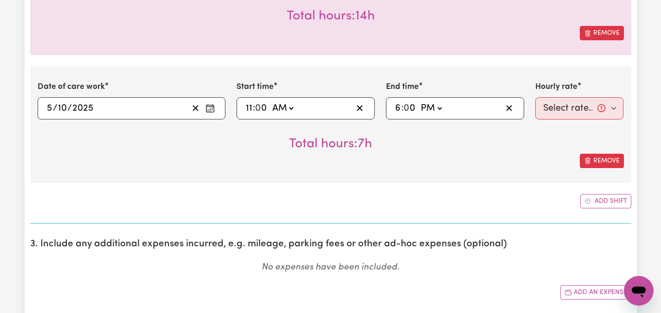
drag, startPoint x: 604, startPoint y: 199, endPoint x: 567, endPoint y: 101, distance: 104.9
click at [567, 110] on select "Select rate... $47.97 (Weekday) $70.82 (Saturday) $87.96 (Sunday) $87.96 (Publi…" at bounding box center [579, 108] width 89 height 22
select select "87.96-[DATE]"
click at [570, 238] on section "3. Include any additional expenses incurred, e.g. mileage, parking fees or othe…" at bounding box center [330, 273] width 601 height 84
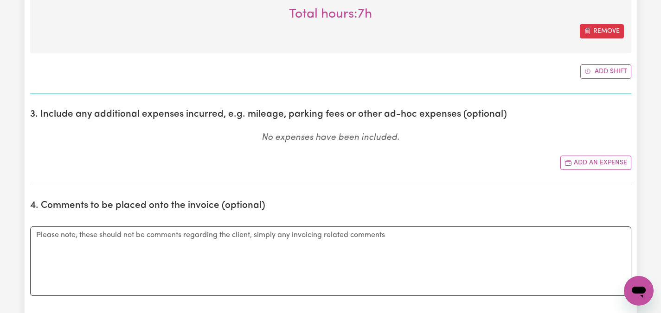
scroll to position [1539, 0]
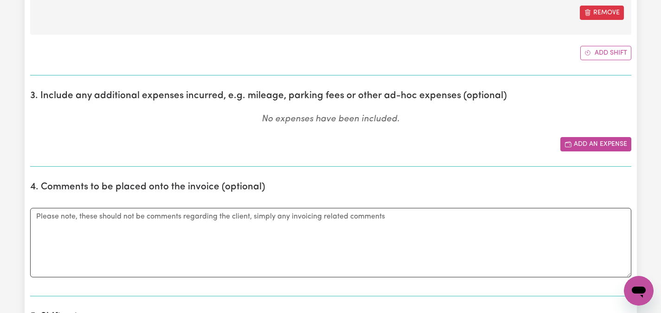
click at [583, 142] on button "Add an expense" at bounding box center [595, 144] width 71 height 14
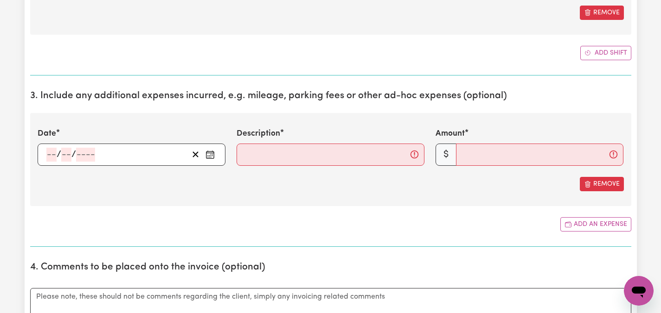
click at [210, 152] on rect "Enter the date of expense" at bounding box center [209, 155] width 7 height 7
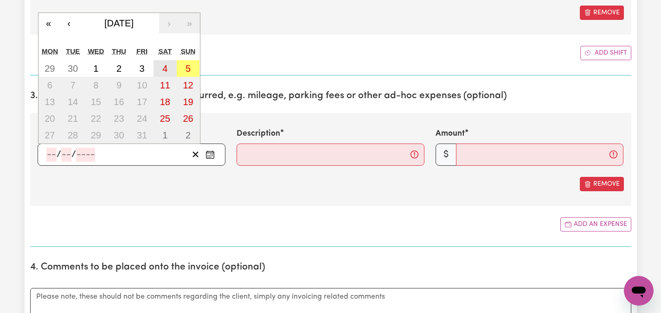
click at [167, 65] on abbr "4" at bounding box center [164, 69] width 5 height 10
type input "[DATE]"
type input "4"
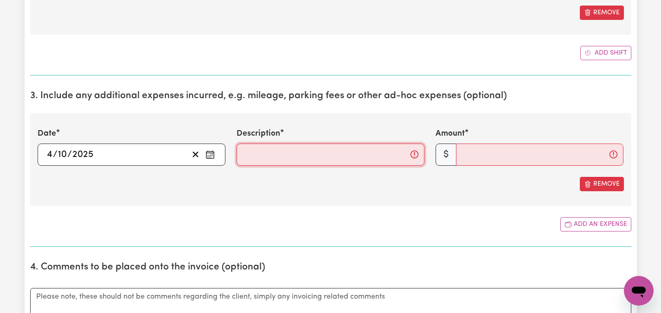
click at [277, 154] on input "Description" at bounding box center [330, 155] width 188 height 22
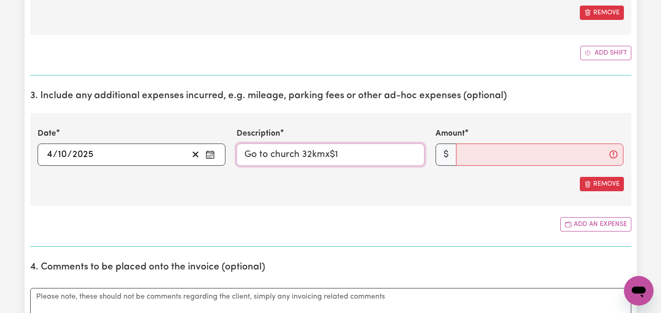
click at [300, 153] on input "Go to church 32kmx$1" at bounding box center [330, 155] width 188 height 22
click at [373, 153] on input "Go to church & Play ground 32kmx$1" at bounding box center [330, 155] width 188 height 22
click at [497, 156] on input "Amount" at bounding box center [539, 155] width 167 height 22
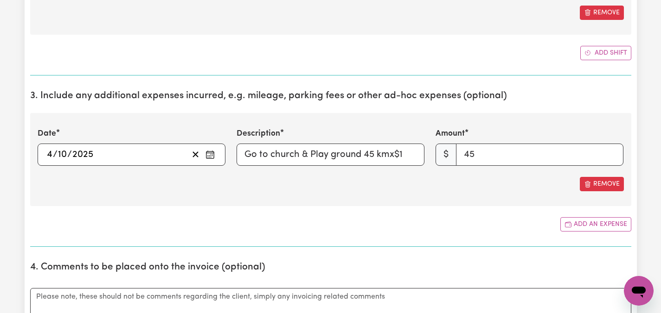
click at [543, 196] on div "Date 2025-10-04 4 / 10 / 2025 « ‹ October 2025 › » Mon Tue Wed Thu Fri Sat Sun …" at bounding box center [330, 159] width 601 height 93
click at [498, 270] on h2 "4. Comments to be placed onto the invoice (optional)" at bounding box center [330, 268] width 601 height 12
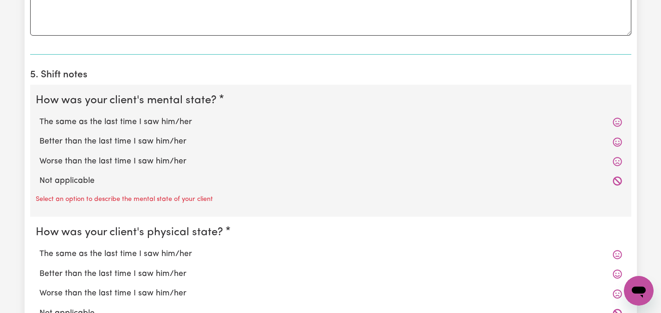
scroll to position [1873, 0]
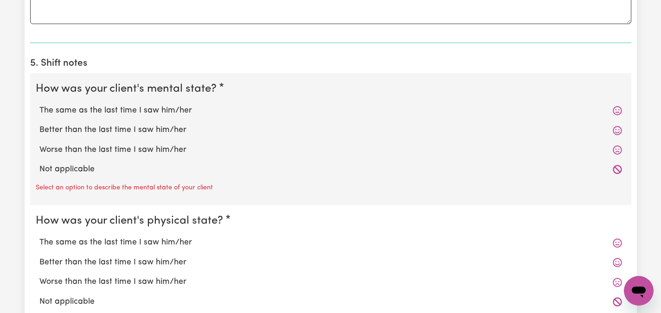
click at [156, 107] on label "The same as the last time I saw him/her" at bounding box center [330, 111] width 582 height 12
click at [39, 105] on input "The same as the last time I saw him/her" at bounding box center [39, 104] width 0 height 0
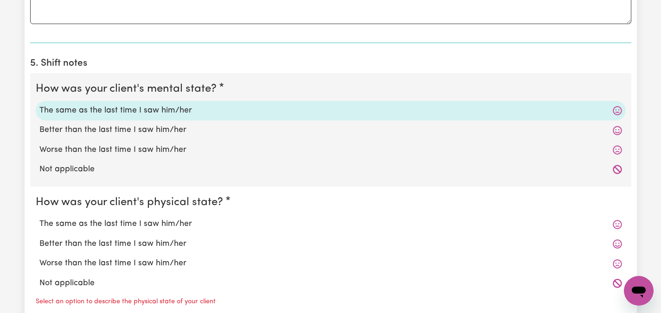
click at [141, 224] on label "The same as the last time I saw him/her" at bounding box center [330, 224] width 582 height 12
click at [39, 218] on input "The same as the last time I saw him/her" at bounding box center [39, 218] width 0 height 0
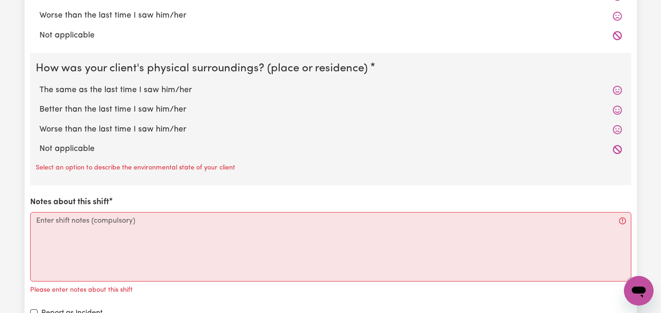
scroll to position [2133, 0]
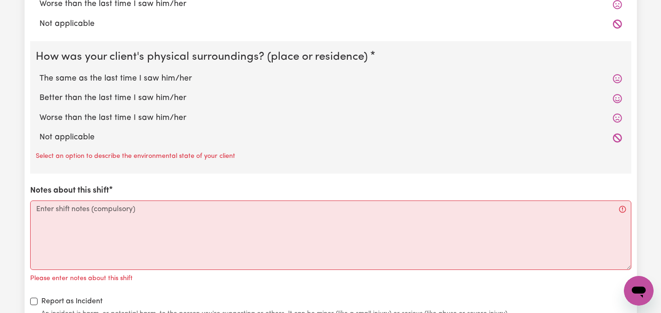
click at [91, 76] on label "The same as the last time I saw him/her" at bounding box center [330, 79] width 582 height 12
click at [39, 73] on input "The same as the last time I saw him/her" at bounding box center [39, 72] width 0 height 0
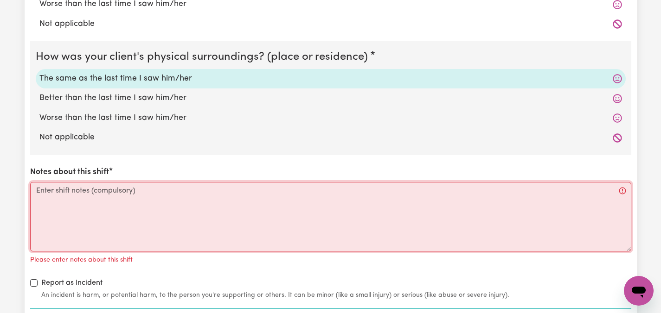
click at [83, 203] on textarea "Notes about this shift" at bounding box center [330, 217] width 601 height 70
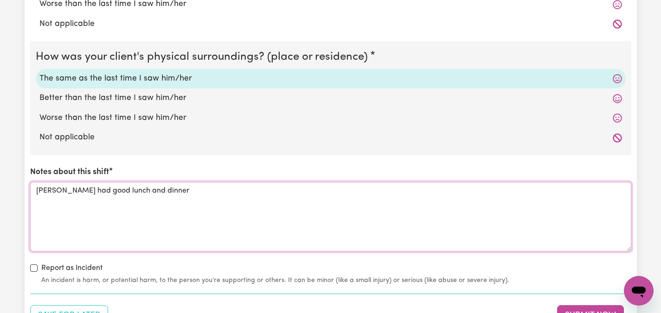
click at [67, 191] on textarea "Han had good lunch and dinner" at bounding box center [330, 217] width 601 height 70
click at [113, 191] on textarea "Han had finished good lunch and dinner" at bounding box center [330, 217] width 601 height 70
click at [97, 190] on textarea "Han had finished lunch and dinner" at bounding box center [330, 217] width 601 height 70
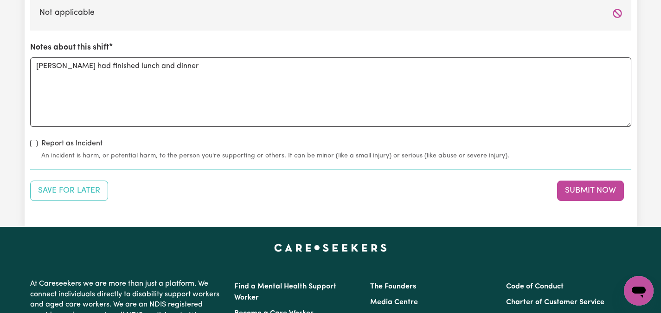
scroll to position [2253, 0]
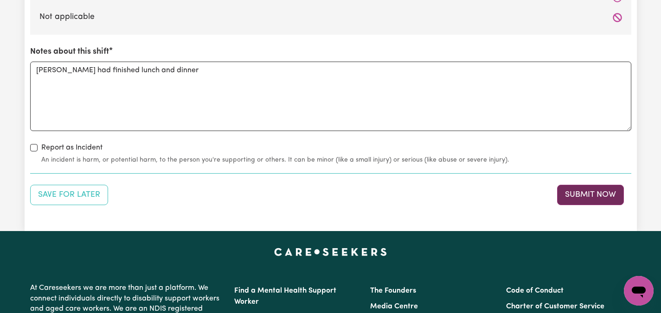
click at [594, 190] on button "Submit Now" at bounding box center [590, 195] width 67 height 20
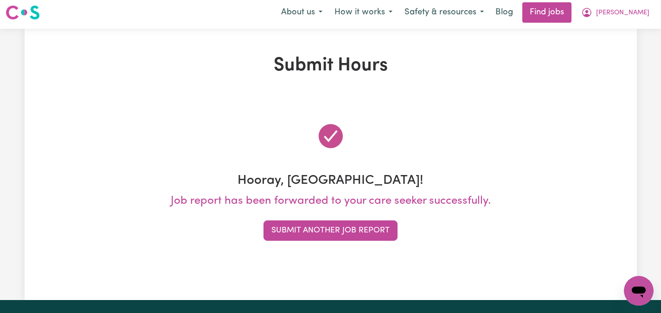
scroll to position [0, 0]
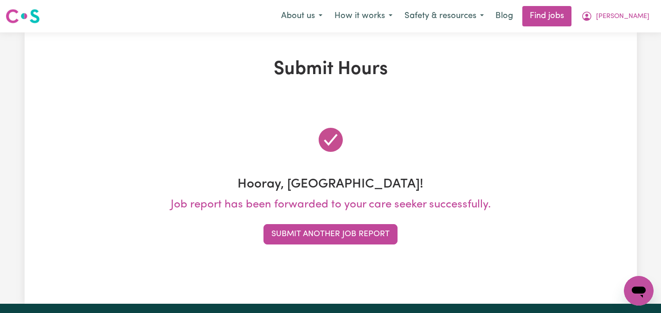
click at [569, 127] on div at bounding box center [330, 140] width 601 height 52
click at [636, 18] on span "[PERSON_NAME]" at bounding box center [622, 17] width 53 height 10
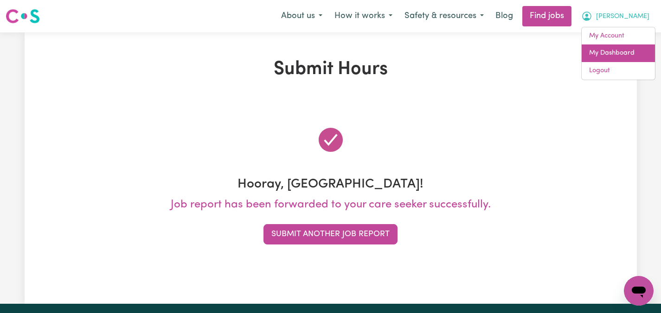
click at [616, 52] on link "My Dashboard" at bounding box center [617, 54] width 73 height 18
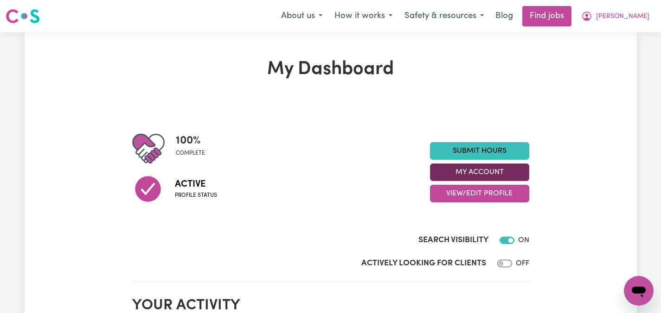
click at [503, 165] on button "My Account" at bounding box center [479, 173] width 99 height 18
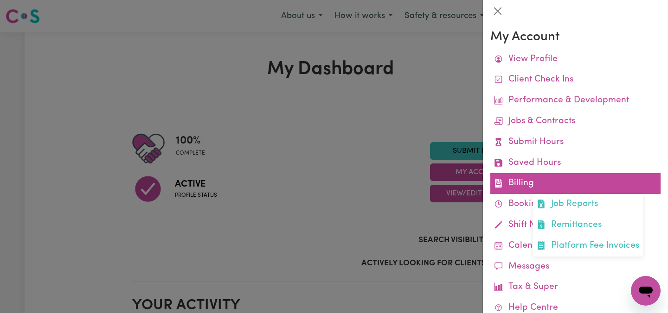
click at [521, 177] on link "Billing Job Reports Remittances Platform Fee Invoices" at bounding box center [575, 183] width 170 height 21
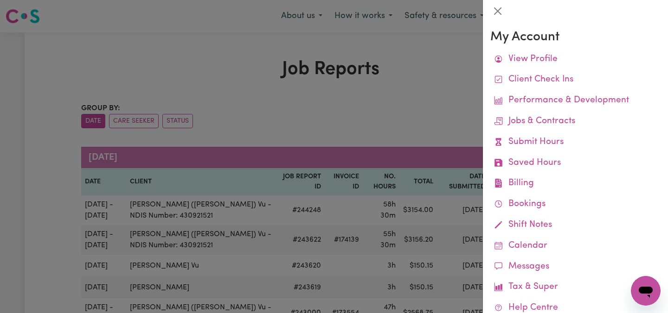
click at [423, 112] on div at bounding box center [334, 156] width 668 height 313
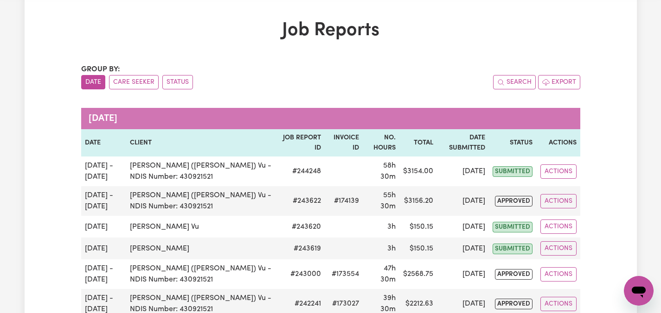
scroll to position [37, 0]
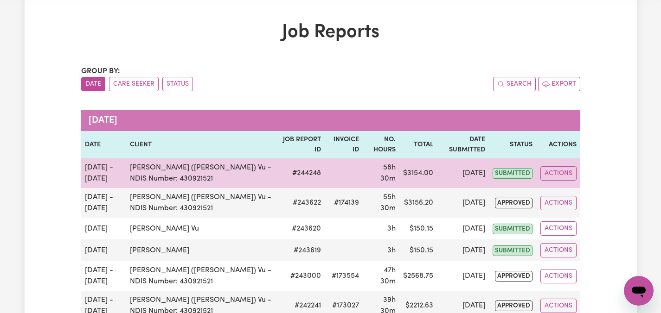
click at [437, 183] on td "[DATE]" at bounding box center [463, 174] width 52 height 30
click at [443, 178] on td "[DATE]" at bounding box center [463, 174] width 52 height 30
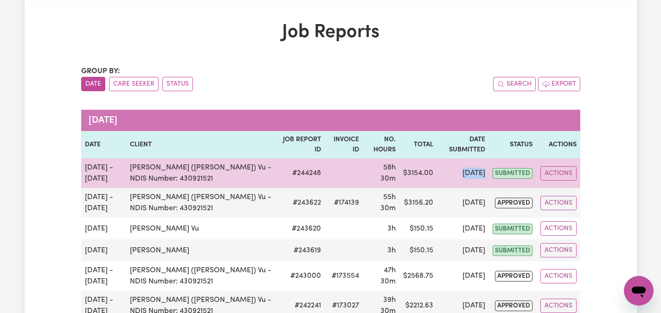
click at [443, 178] on td "[DATE]" at bounding box center [463, 174] width 52 height 30
click at [446, 178] on td "[DATE]" at bounding box center [463, 174] width 52 height 30
click at [446, 177] on td "[DATE]" at bounding box center [463, 174] width 52 height 30
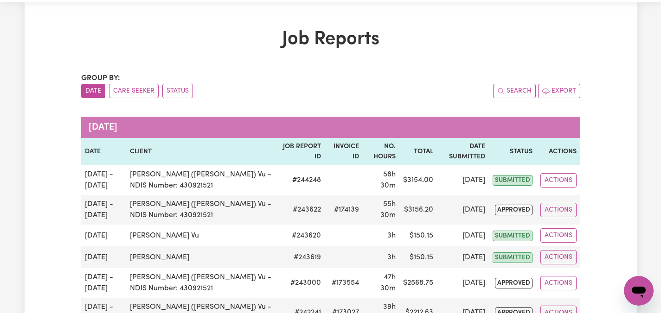
scroll to position [0, 0]
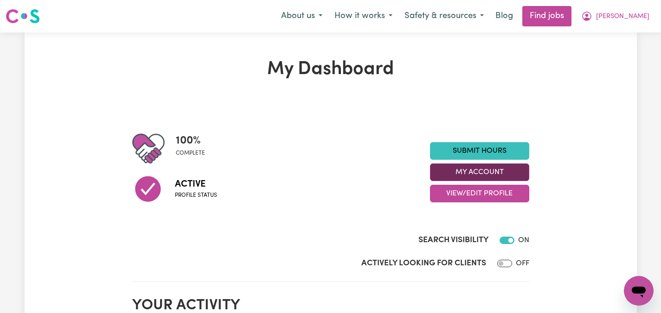
click at [465, 177] on button "My Account" at bounding box center [479, 173] width 99 height 18
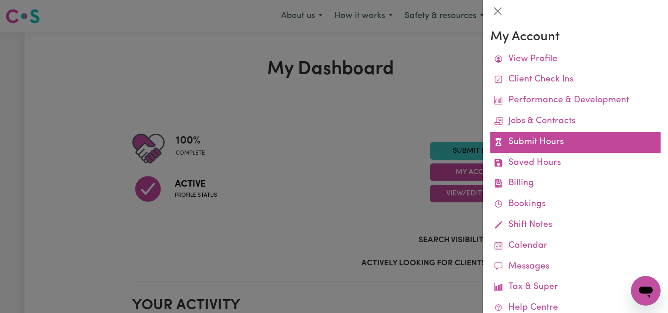
click at [523, 138] on link "Submit Hours" at bounding box center [575, 142] width 170 height 21
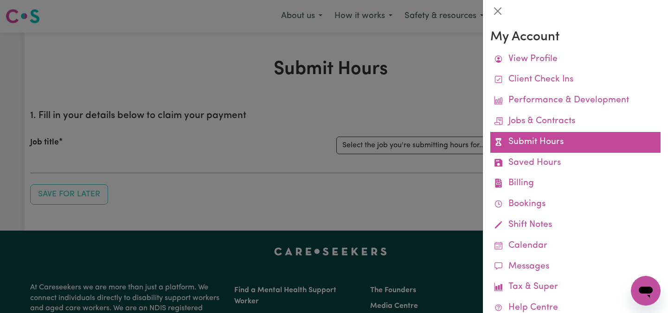
click at [517, 142] on link "Submit Hours" at bounding box center [575, 142] width 170 height 21
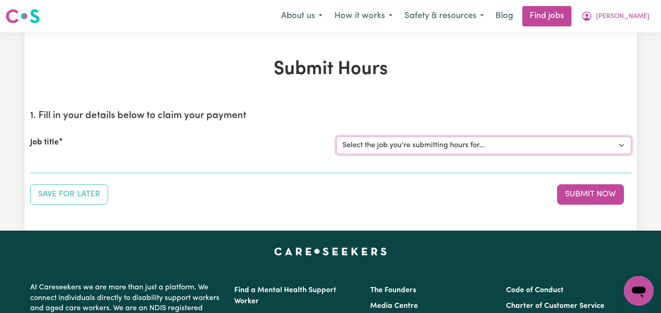
click at [622, 147] on select "Select the job you're submitting hours for... [[PERSON_NAME]] Care worker neede…" at bounding box center [483, 146] width 295 height 18
select select "2686"
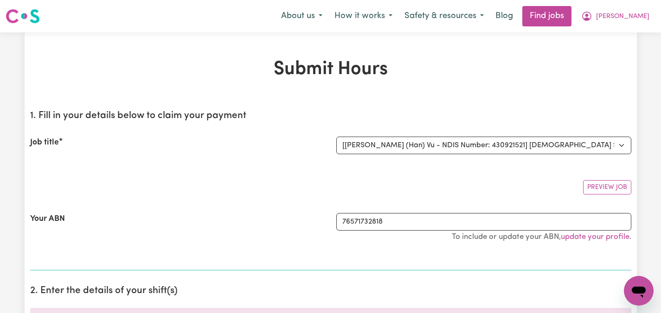
click at [305, 222] on div "Your ABN" at bounding box center [178, 232] width 306 height 38
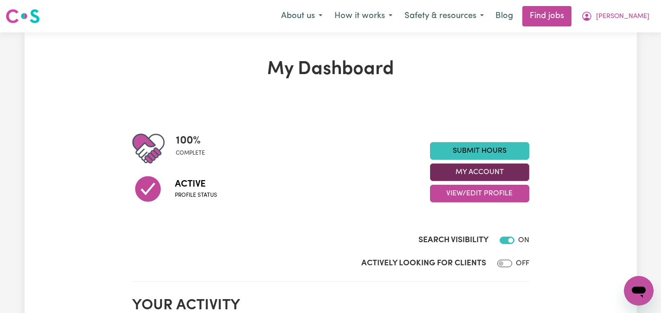
click at [461, 171] on button "My Account" at bounding box center [479, 173] width 99 height 18
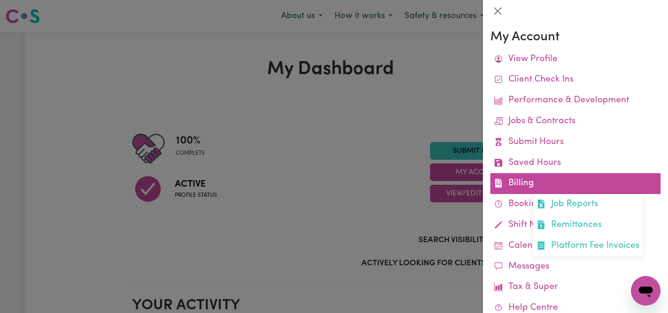
click at [524, 179] on link "Billing Job Reports Remittances Platform Fee Invoices" at bounding box center [575, 183] width 170 height 21
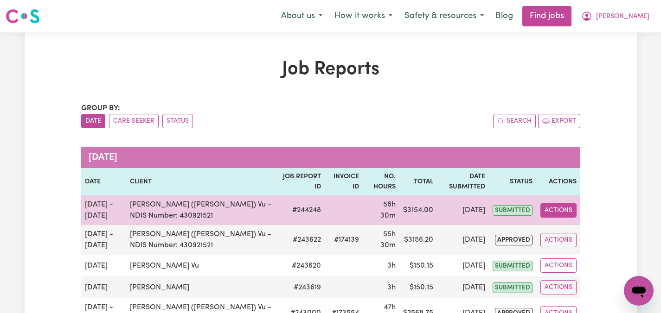
click at [555, 208] on button "Actions" at bounding box center [558, 211] width 36 height 14
click at [567, 228] on link "View Job Report" at bounding box center [579, 232] width 79 height 19
select select "pm"
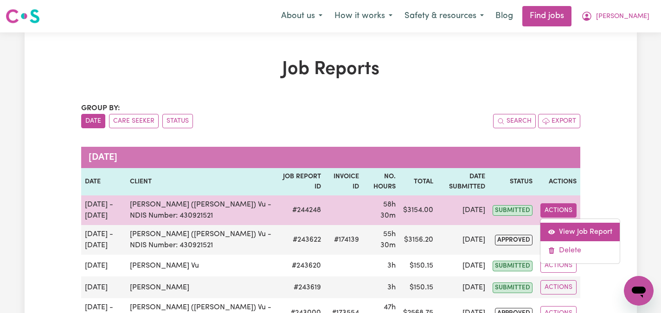
select select "pm"
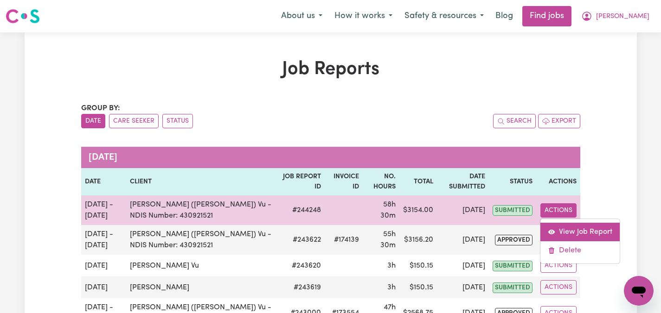
select select "pm"
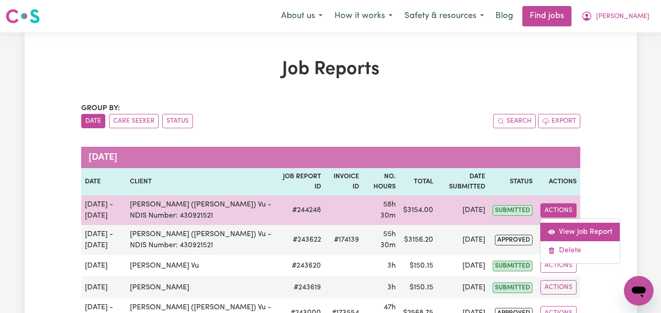
select select "pm"
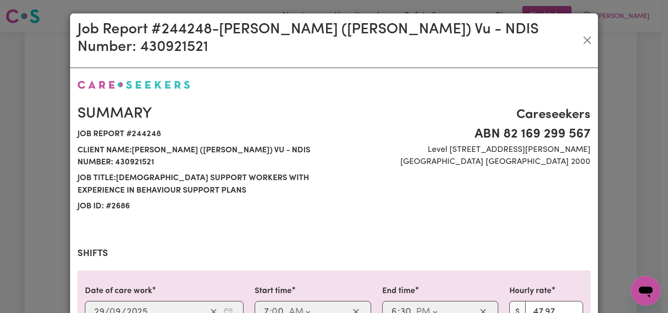
select select "47.97-Weekday"
select select "50.05-EveningCare"
select select "47.97-Weekday"
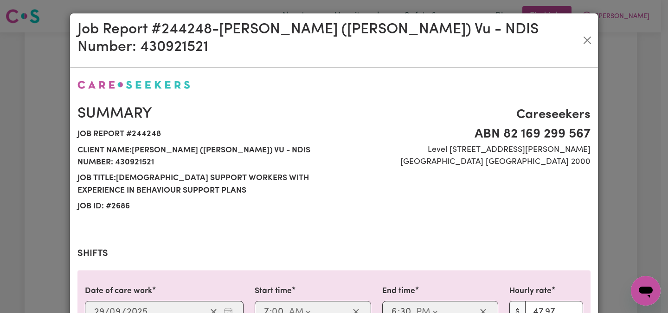
select select "50.05-EveningCare"
select select "47.97-Weekday"
select select "50.05-EveningCare"
select select "70.82-[DATE]"
select select "87.96-[DATE]"
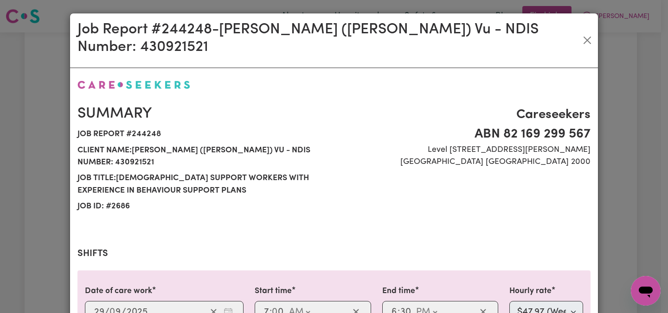
click at [478, 189] on div "Summary Job report # 244248 Client name: [GEOGRAPHIC_DATA] (Han) Vu - NDIS Numb…" at bounding box center [334, 160] width 524 height 132
click at [613, 113] on div "Job Report # 244248 - [GEOGRAPHIC_DATA] (Han) Vu - NDIS Number: 430921521 Summa…" at bounding box center [334, 156] width 668 height 313
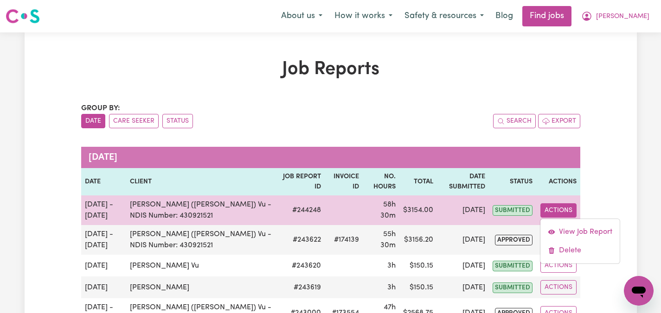
click at [510, 210] on span "submitted" at bounding box center [512, 210] width 40 height 11
click at [560, 214] on button "Actions" at bounding box center [558, 211] width 36 height 14
click at [567, 229] on link "View Job Report" at bounding box center [579, 232] width 79 height 19
select select "pm"
select select "47.97-Weekday"
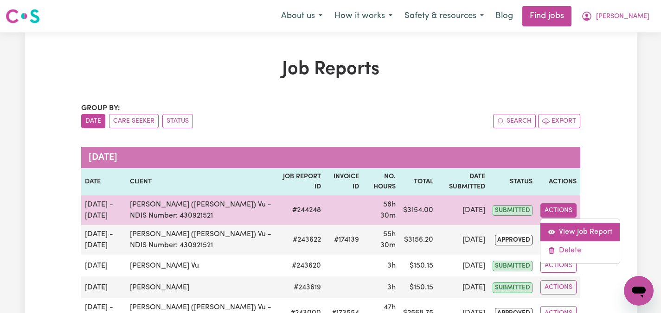
select select "pm"
select select "47.97-Weekday"
select select "pm"
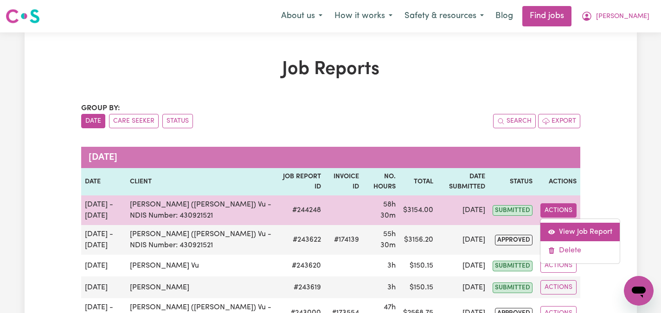
select select "50.05-EveningCare"
select select "pm"
select select "47.97-Weekday"
select select "pm"
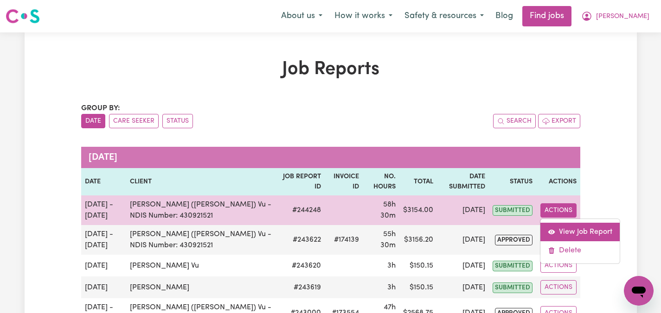
select select "47.97-Weekday"
select select "pm"
select select "50.05-EveningCare"
select select "pm"
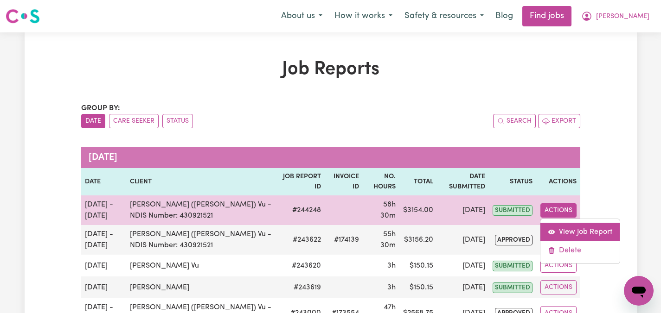
select select "pm"
select select "47.97-Weekday"
select select "pm"
select select "50.05-EveningCare"
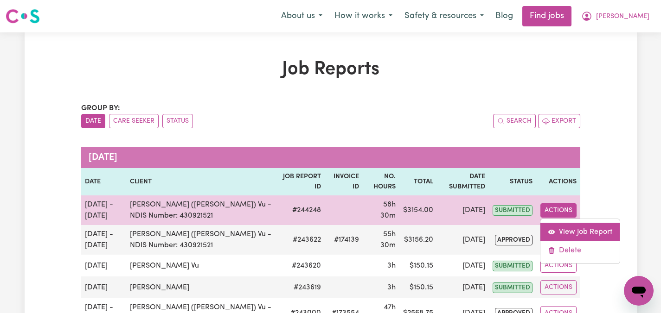
select select "pm"
select select "70.82-[DATE]"
select select "pm"
select select "87.96-[DATE]"
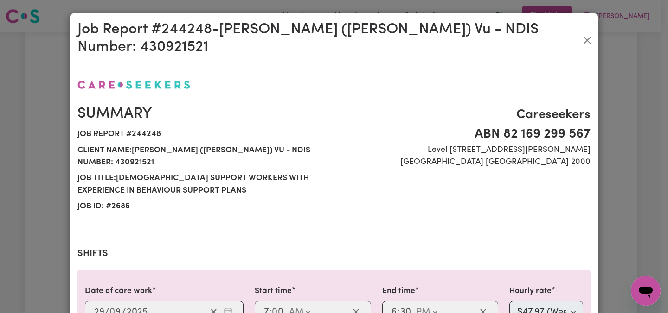
click at [416, 191] on div "Summary Job report # 244248 Client name: [GEOGRAPHIC_DATA] (Han) Vu - NDIS Numb…" at bounding box center [334, 160] width 524 height 132
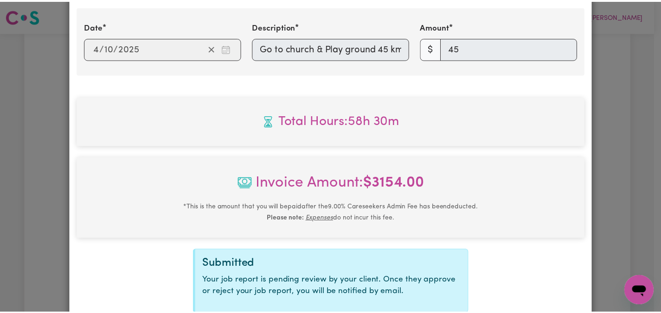
scroll to position [1465, 0]
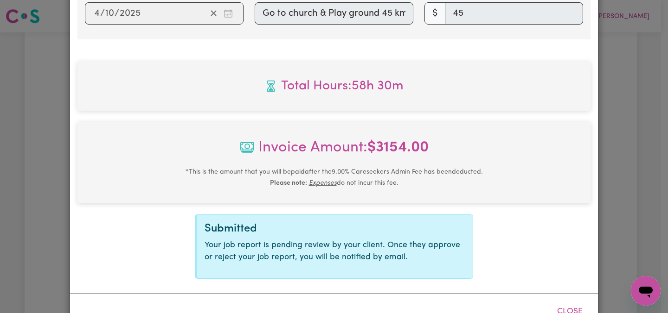
click at [621, 97] on div "Job Report # 244248 - [GEOGRAPHIC_DATA] (Han) Vu - NDIS Number: 430921521 Summa…" at bounding box center [334, 156] width 668 height 313
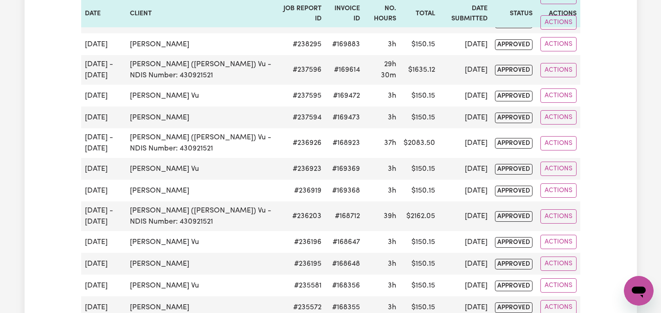
scroll to position [890, 0]
